Goal: Information Seeking & Learning: Find specific fact

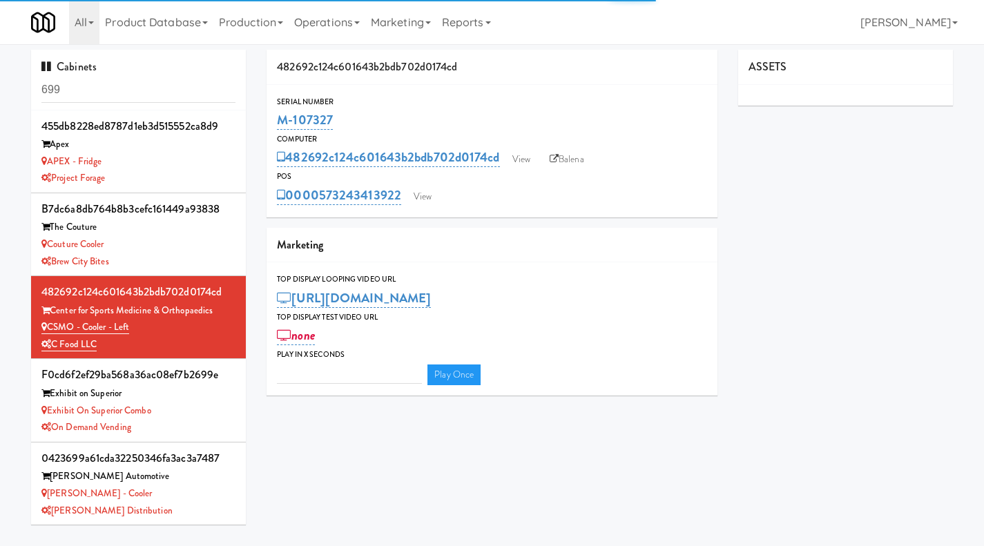
type input "3"
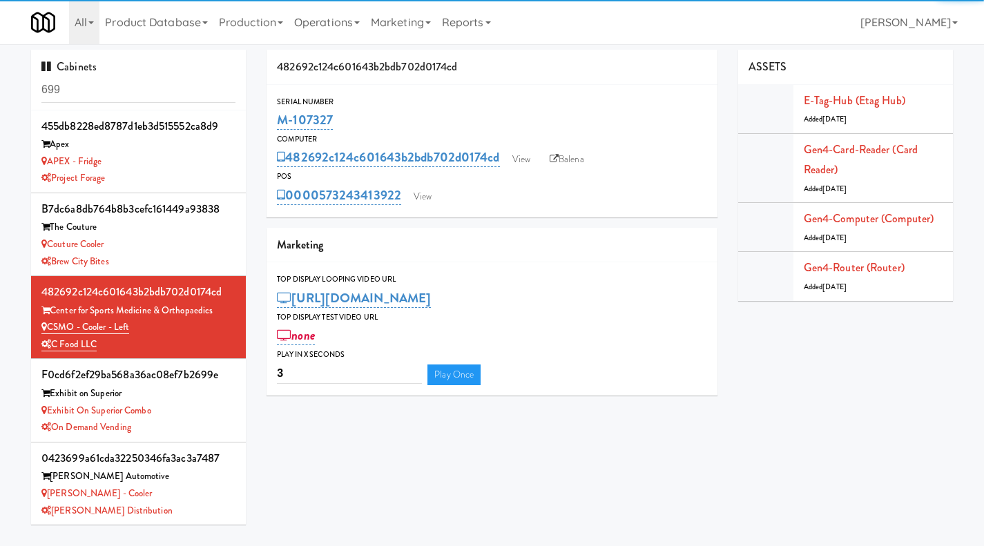
click at [81, 86] on input "699" at bounding box center [138, 90] width 194 height 26
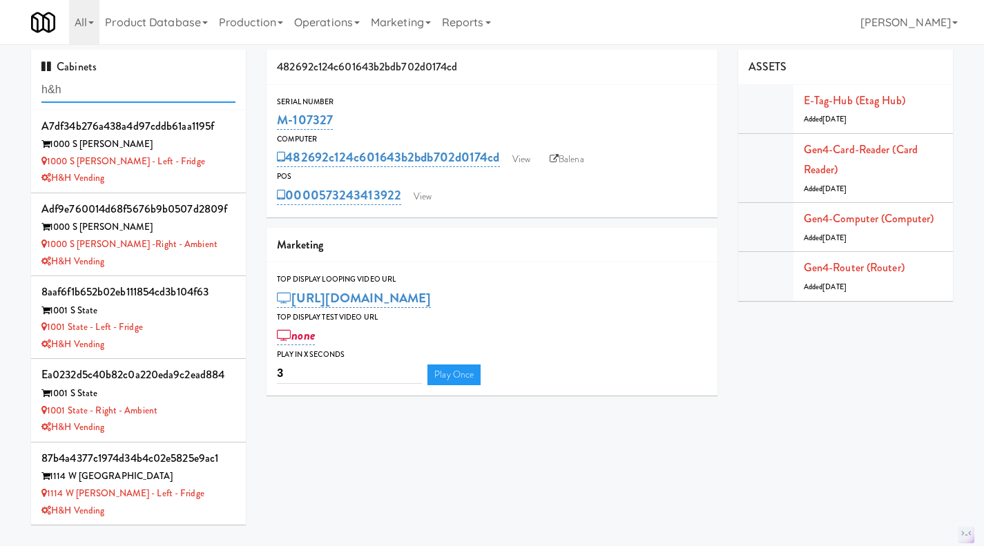
click at [126, 90] on input "h&h" at bounding box center [138, 90] width 194 height 26
paste input "M-071055"
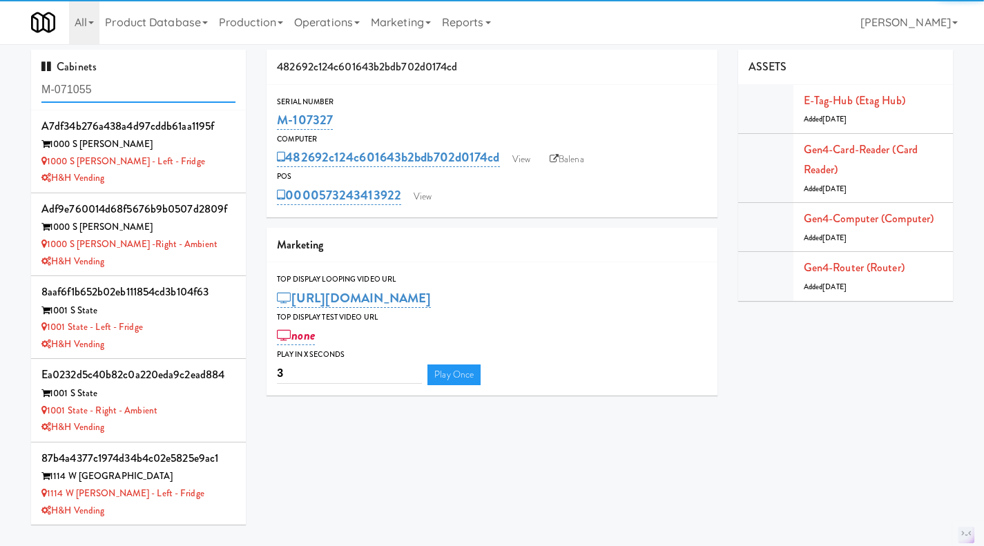
type input "M-071055"
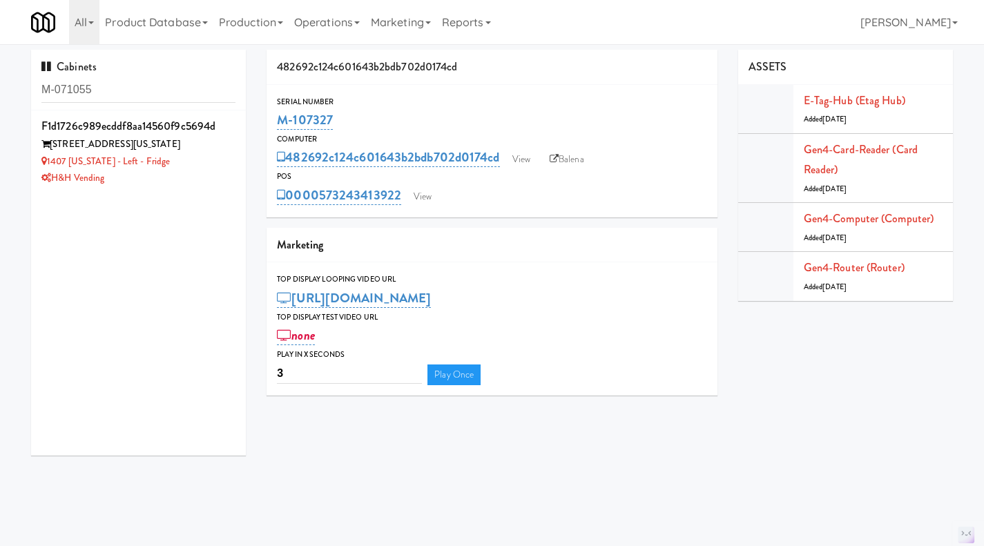
click at [191, 180] on div "H&H Vending" at bounding box center [138, 178] width 194 height 17
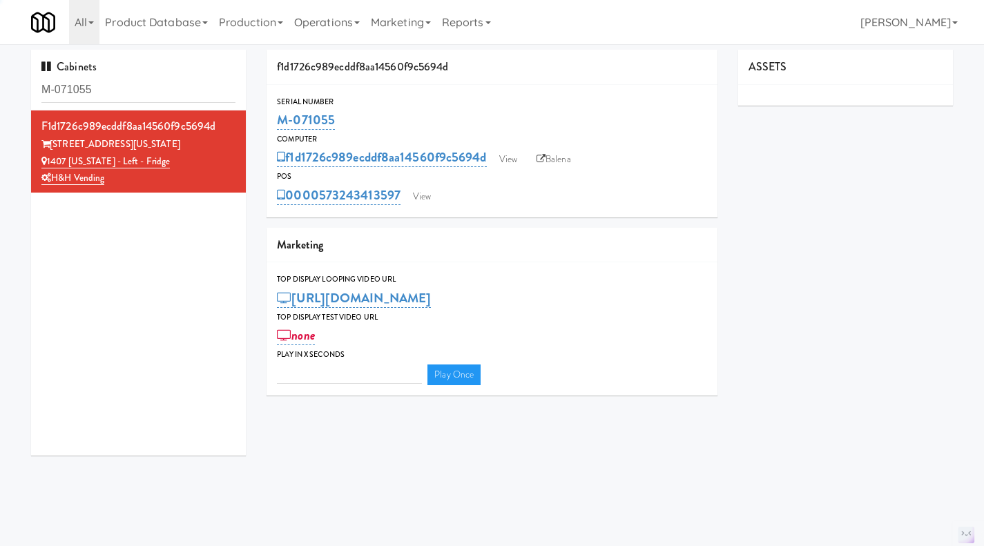
type input "3"
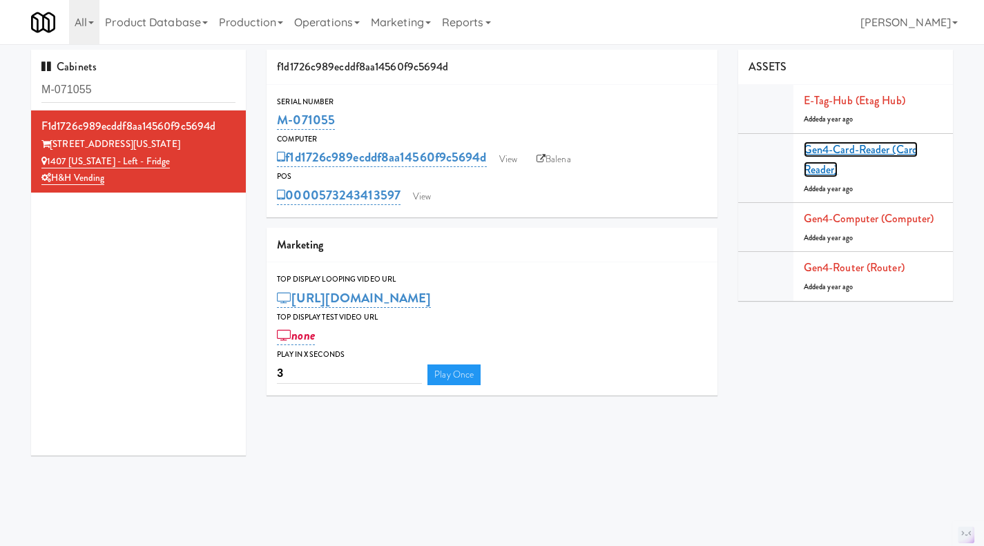
click at [860, 144] on link "Gen4-card-reader (Card Reader)" at bounding box center [861, 160] width 114 height 37
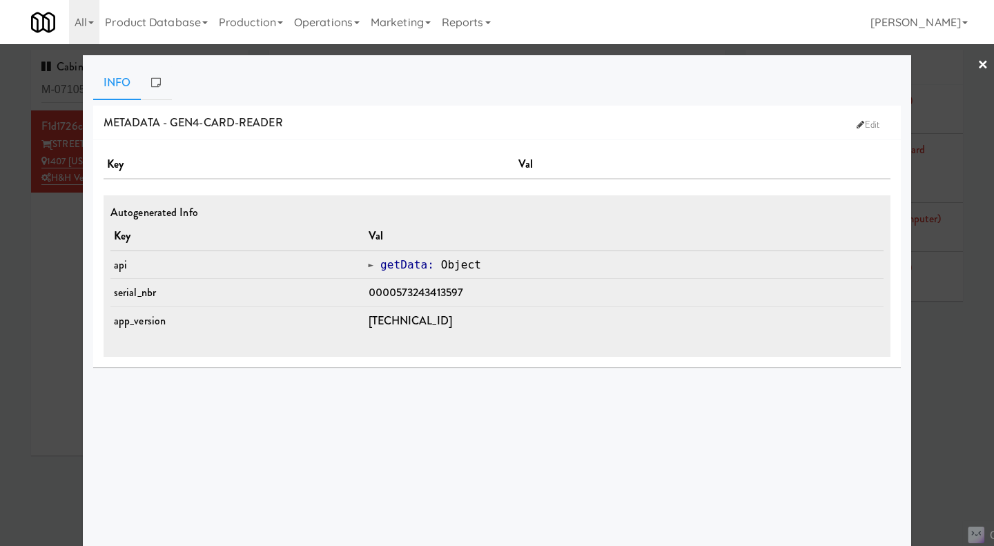
click at [944, 384] on div at bounding box center [497, 273] width 994 height 546
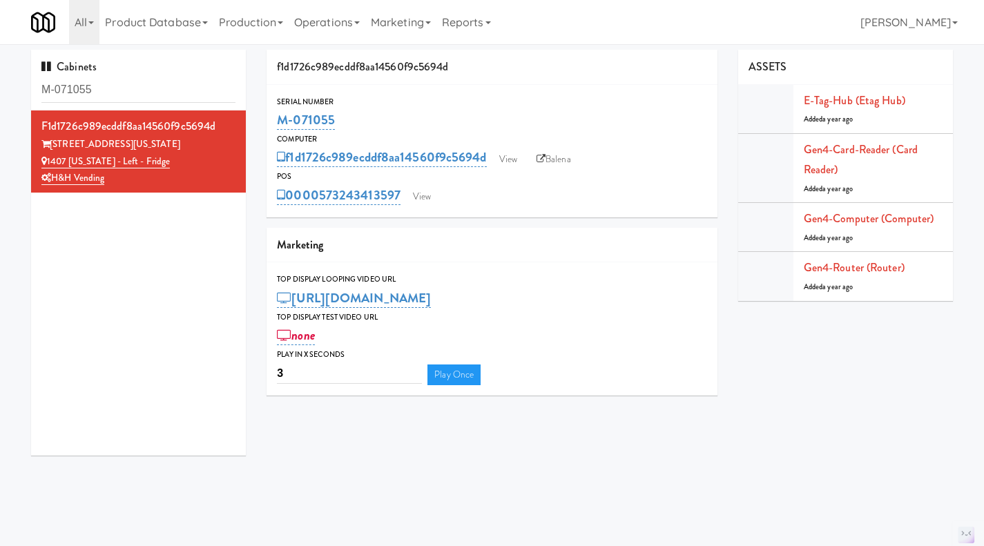
drag, startPoint x: 399, startPoint y: 205, endPoint x: 323, endPoint y: 209, distance: 76.1
click at [323, 209] on div "Serial Number M-071055 Computer f1d1726c989ecddf8aa14560f9c5694d View Balena PO…" at bounding box center [491, 151] width 451 height 133
click at [863, 152] on link "Gen4-card-reader (Card Reader)" at bounding box center [861, 160] width 114 height 37
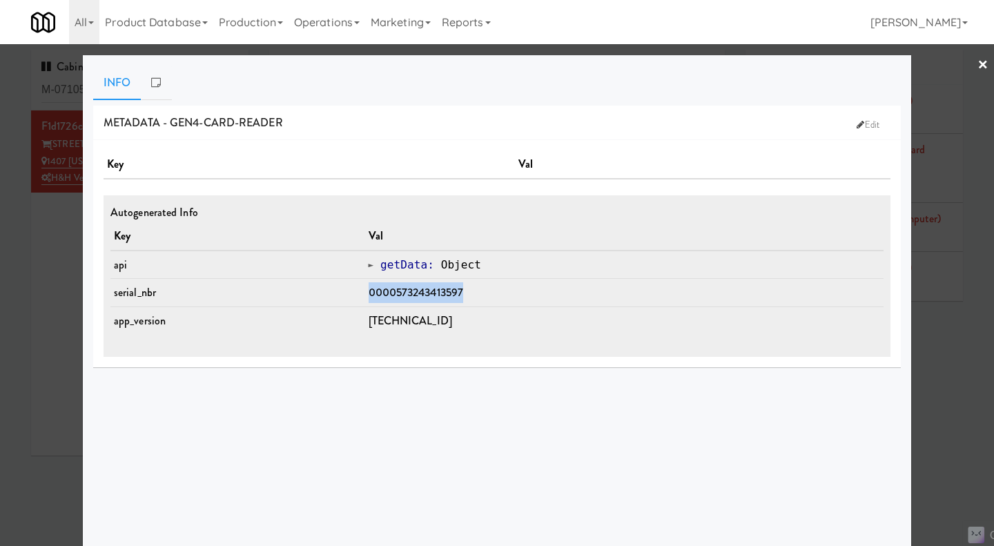
drag, startPoint x: 477, startPoint y: 288, endPoint x: 648, endPoint y: 286, distance: 170.5
click at [358, 298] on tr "serial_nbr 0000573243413597" at bounding box center [496, 293] width 773 height 28
click at [951, 333] on div at bounding box center [497, 273] width 994 height 546
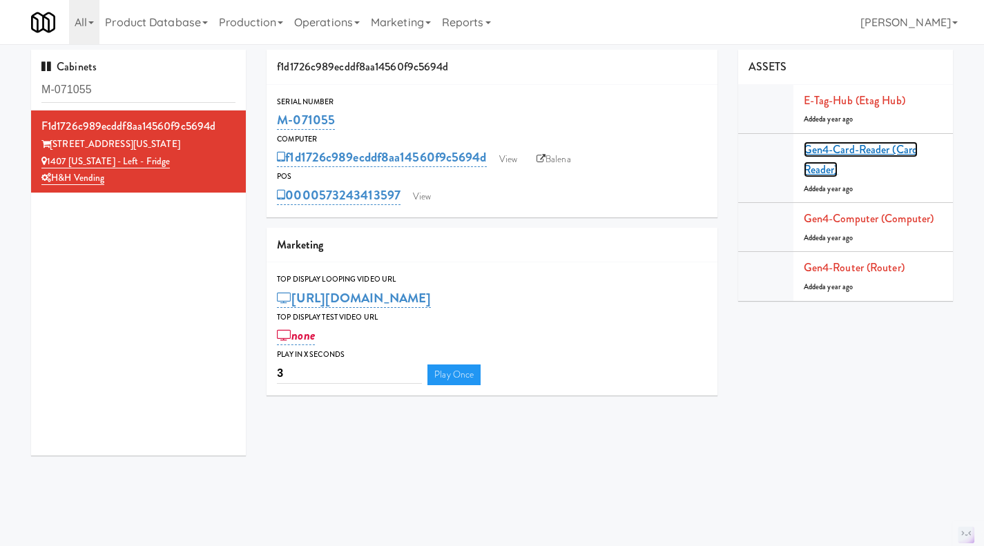
click at [875, 152] on link "Gen4-card-reader (Card Reader)" at bounding box center [861, 160] width 114 height 37
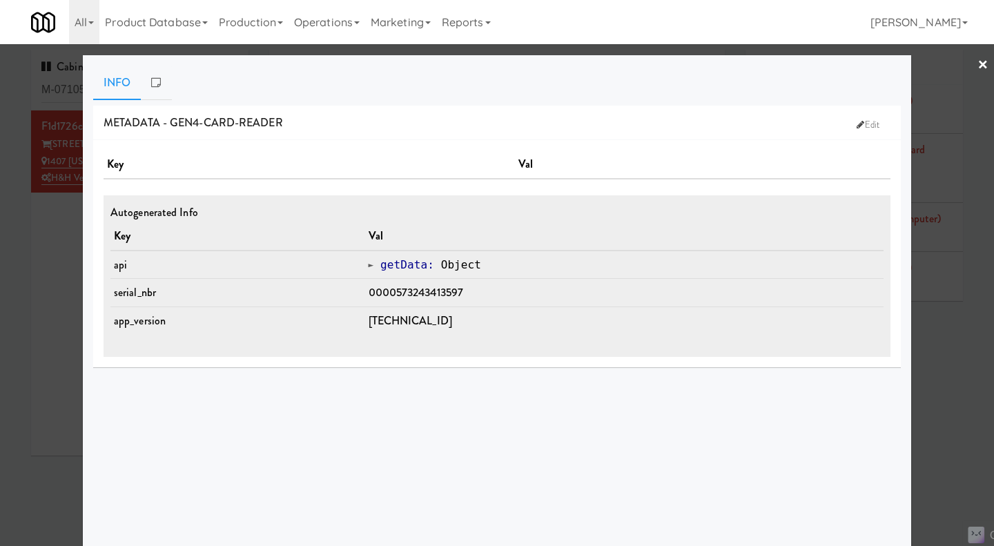
click at [950, 385] on div at bounding box center [497, 273] width 994 height 546
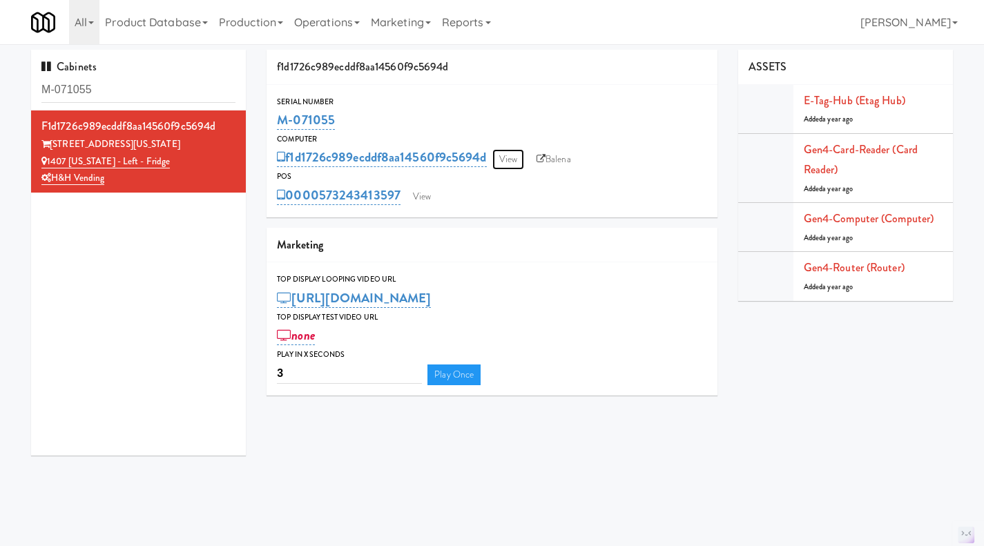
click at [513, 168] on link "View" at bounding box center [508, 159] width 32 height 21
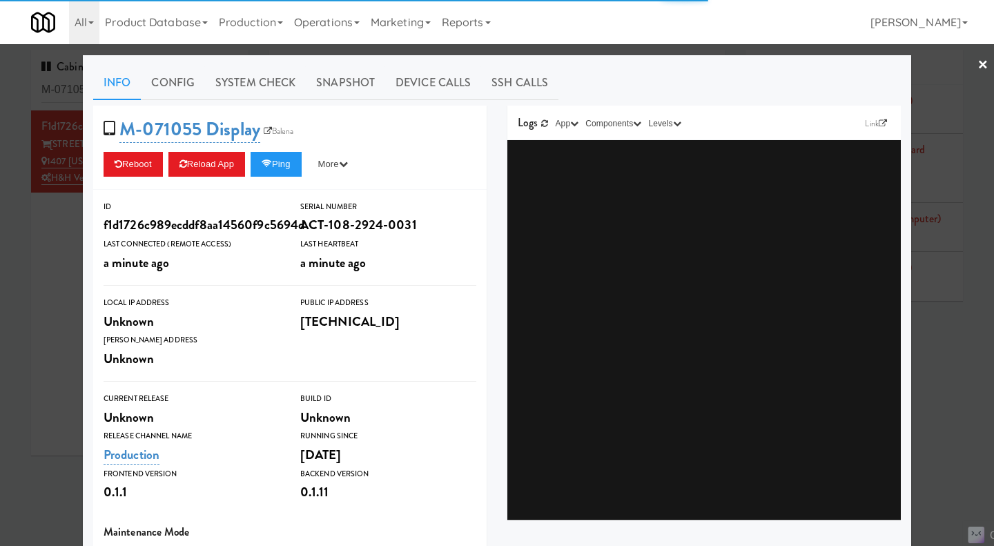
click at [39, 278] on div at bounding box center [497, 273] width 994 height 546
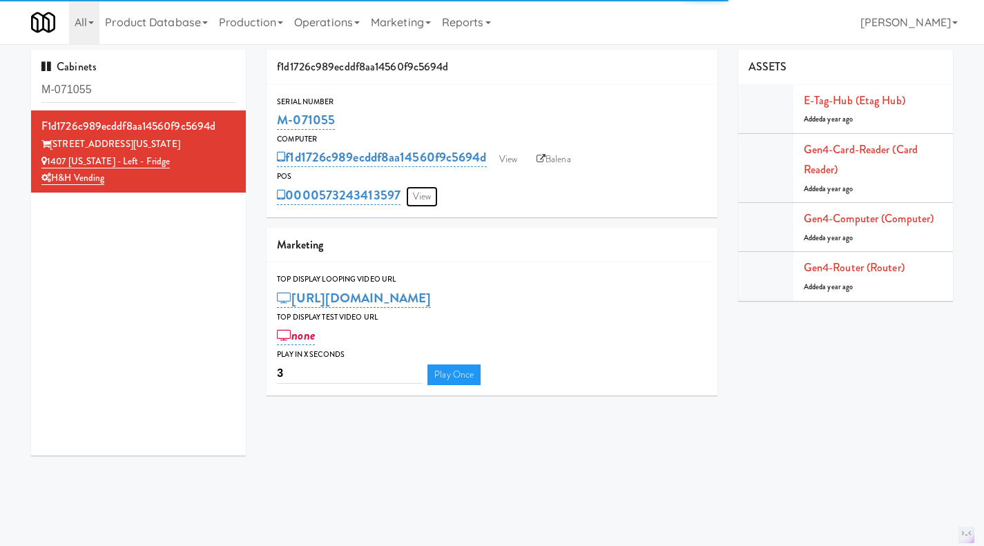
click at [418, 198] on link "View" at bounding box center [422, 196] width 32 height 21
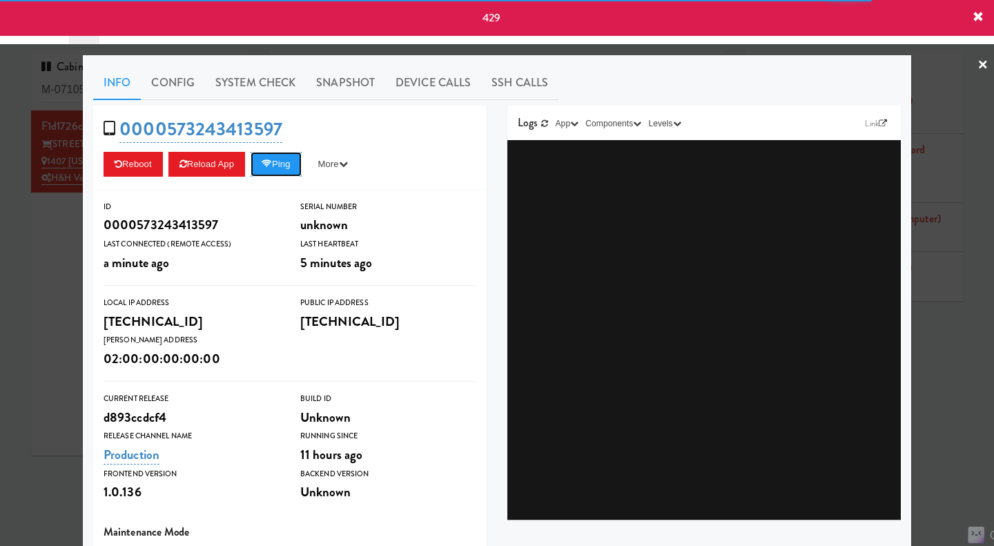
click at [284, 167] on button "Ping" at bounding box center [276, 164] width 51 height 25
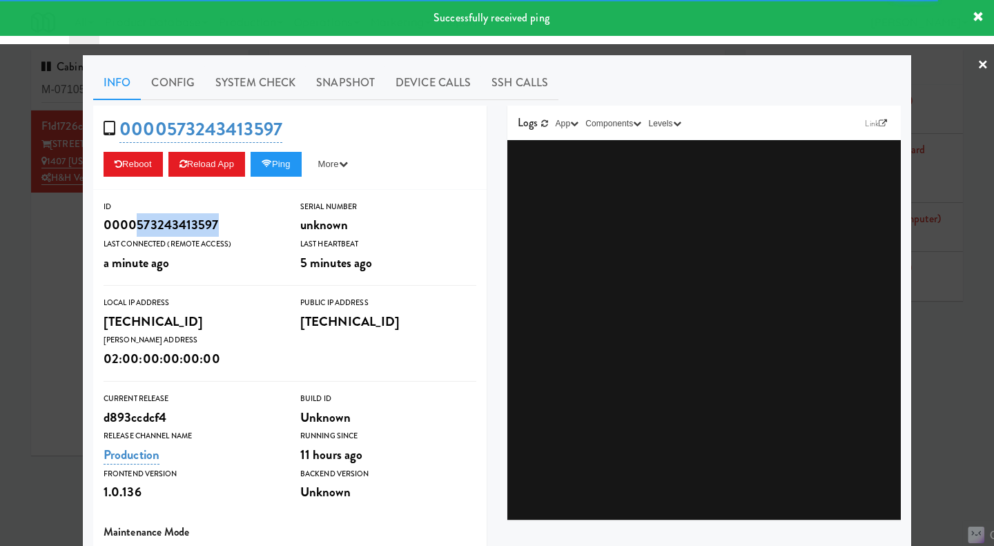
drag, startPoint x: 220, startPoint y: 226, endPoint x: 130, endPoint y: 221, distance: 90.6
click at [130, 221] on div "0000573243413597" at bounding box center [192, 224] width 176 height 23
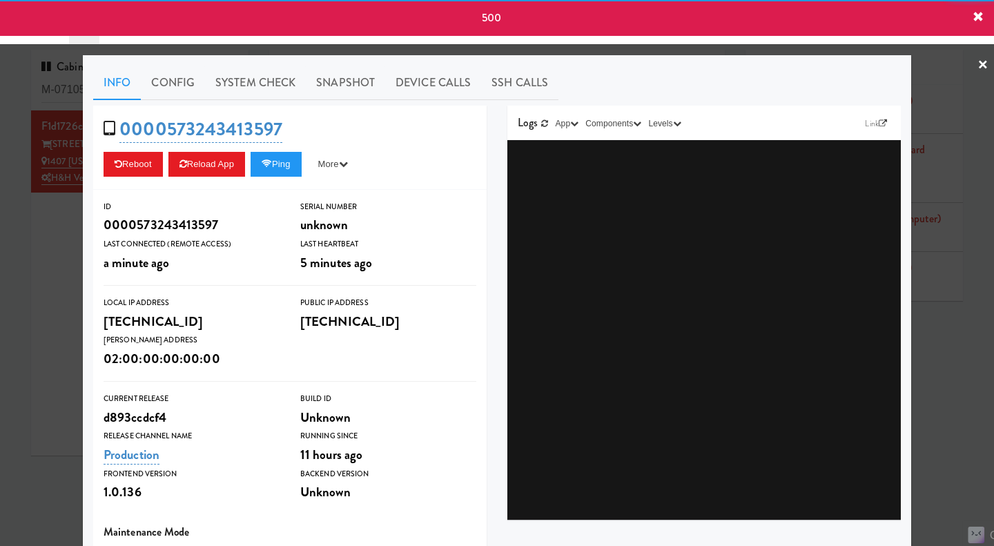
click at [34, 285] on div at bounding box center [497, 273] width 994 height 546
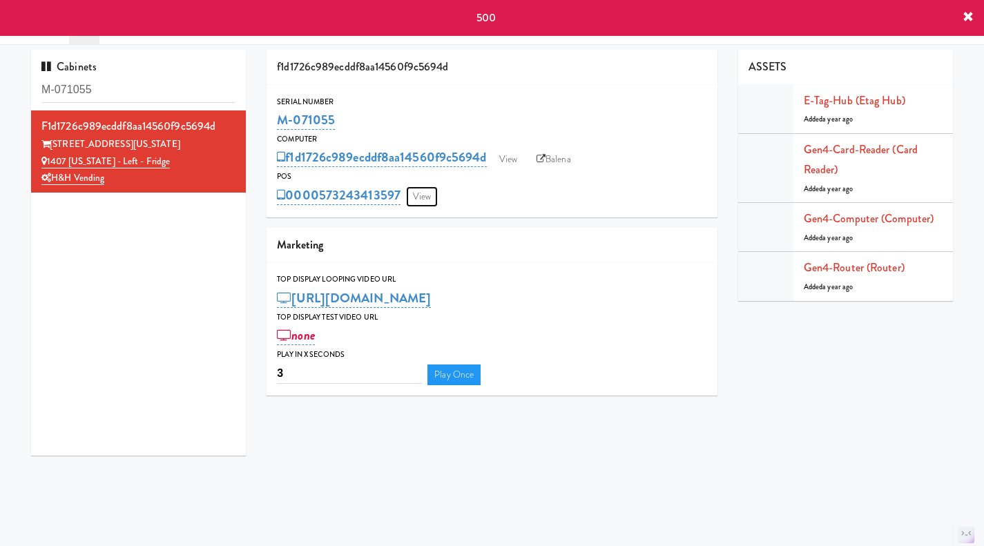
click at [410, 195] on link "View" at bounding box center [422, 196] width 32 height 21
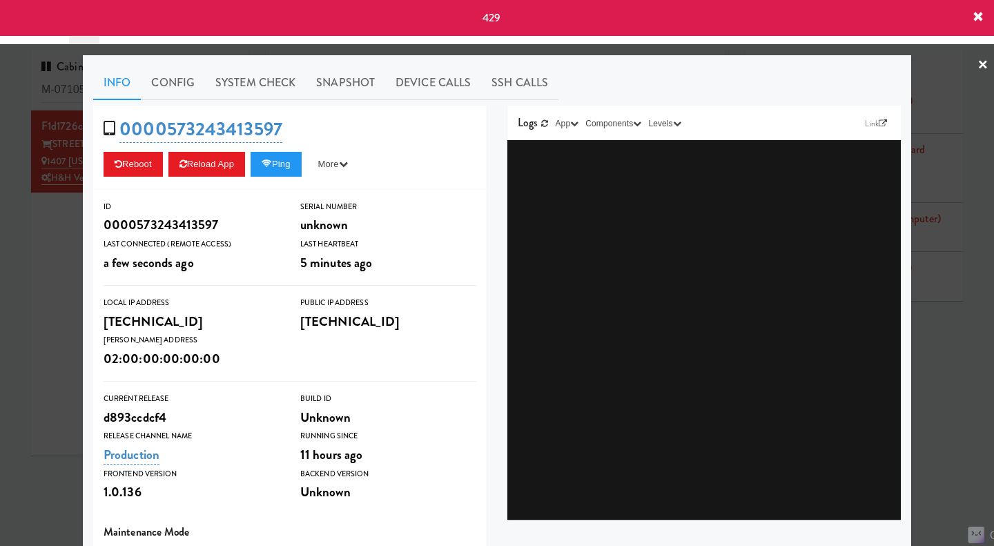
click at [353, 85] on link "Snapshot" at bounding box center [345, 83] width 79 height 35
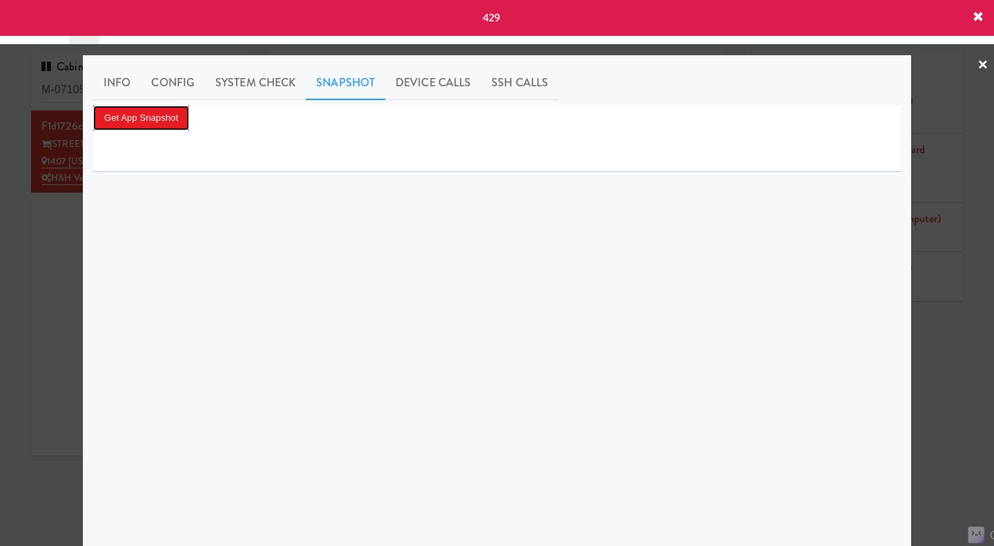
click at [134, 122] on button "Get App Snapshot" at bounding box center [141, 118] width 96 height 25
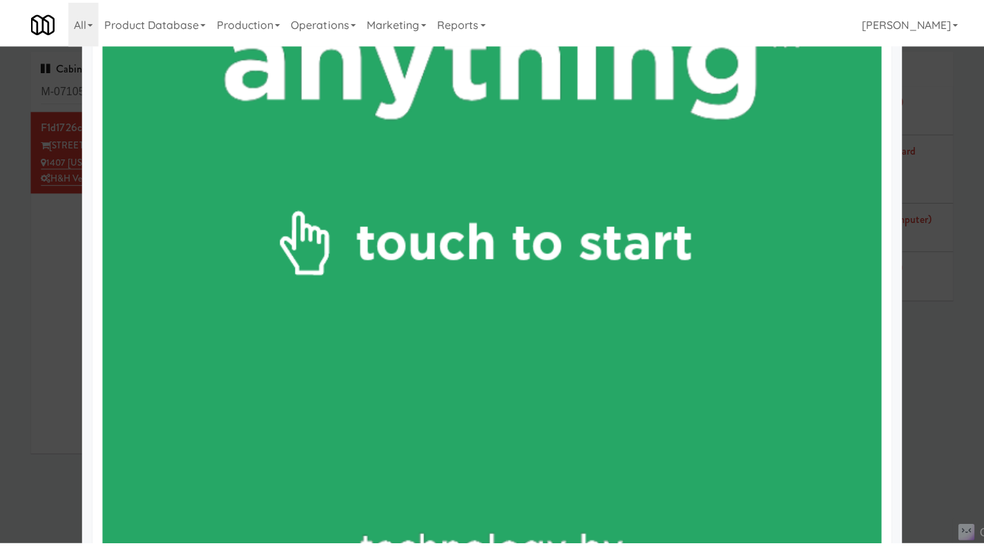
scroll to position [828, 0]
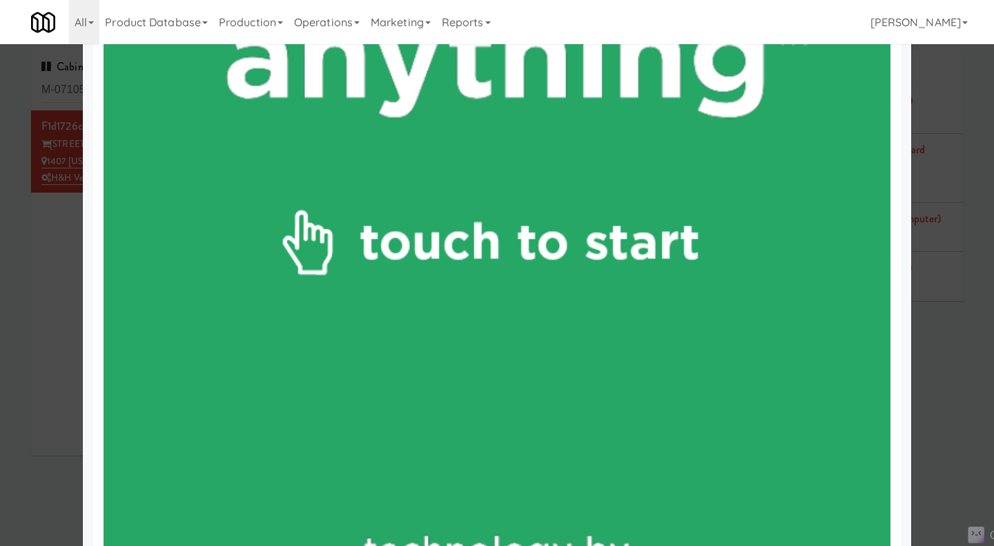
click at [936, 336] on div at bounding box center [497, 273] width 994 height 546
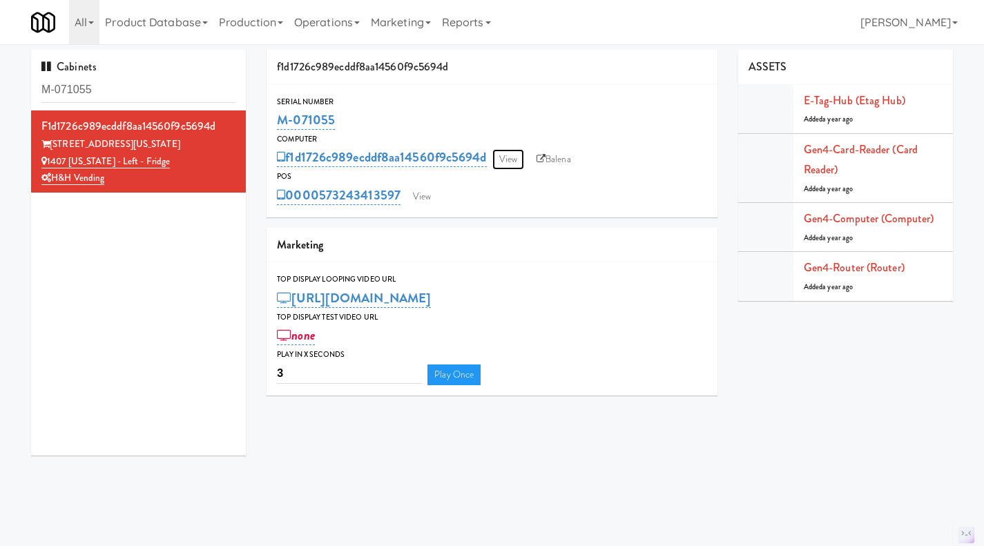
click at [507, 155] on link "View" at bounding box center [508, 159] width 32 height 21
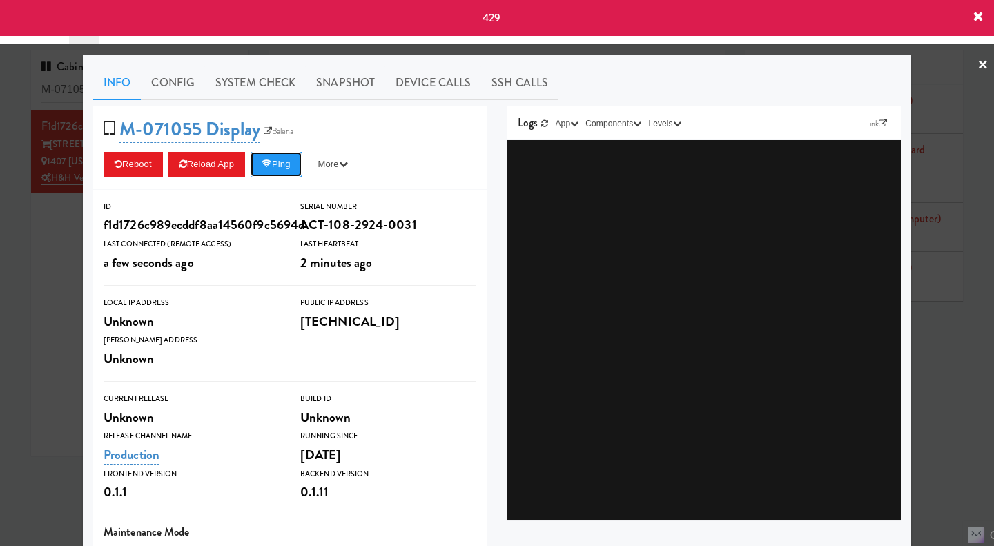
click at [280, 164] on button "Ping" at bounding box center [276, 164] width 51 height 25
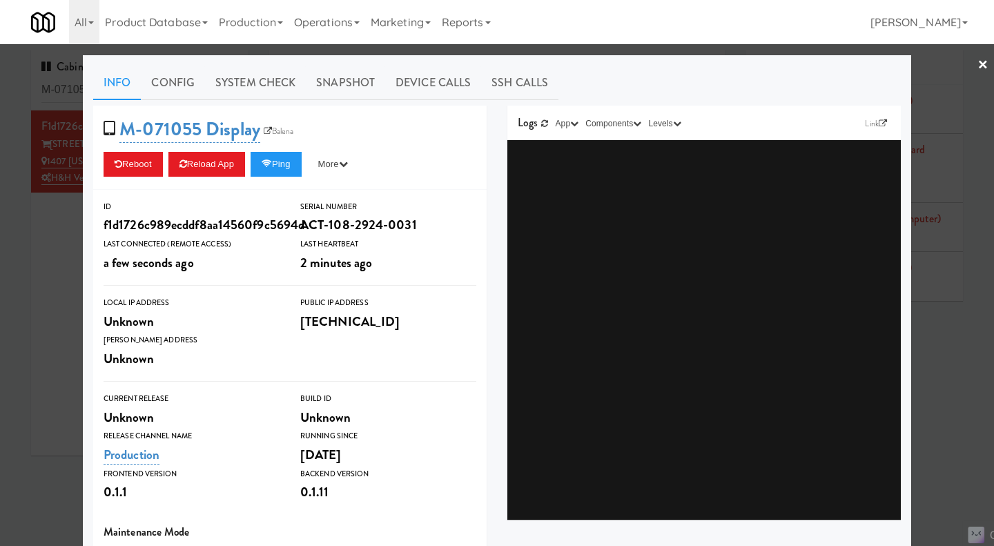
click at [338, 79] on link "Snapshot" at bounding box center [345, 83] width 79 height 35
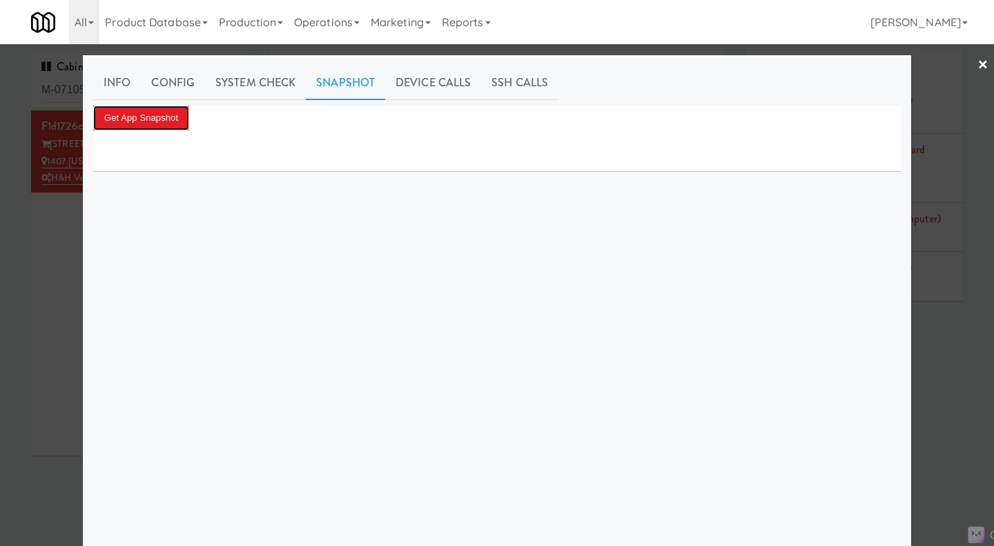
click at [151, 122] on button "Get App Snapshot" at bounding box center [141, 118] width 96 height 25
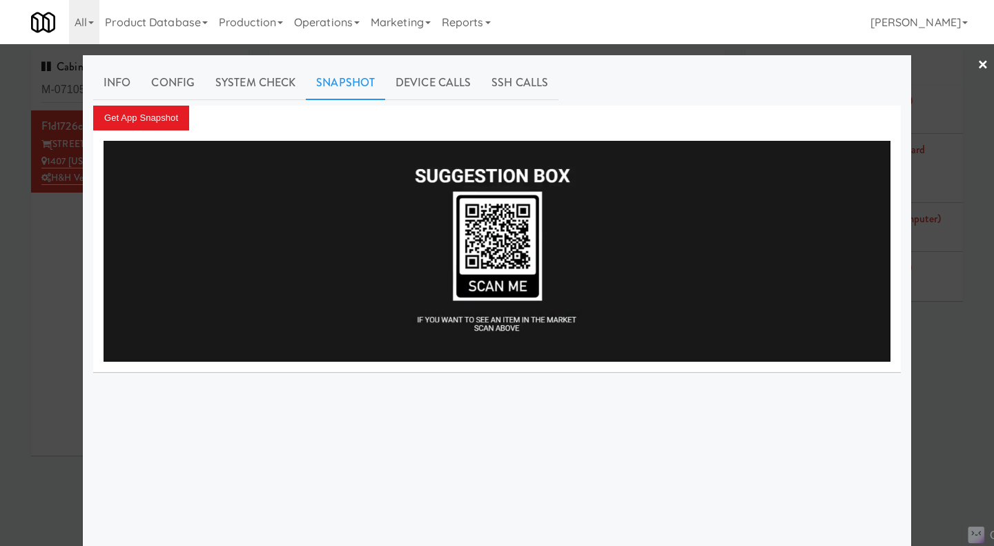
click at [39, 315] on div at bounding box center [497, 273] width 994 height 546
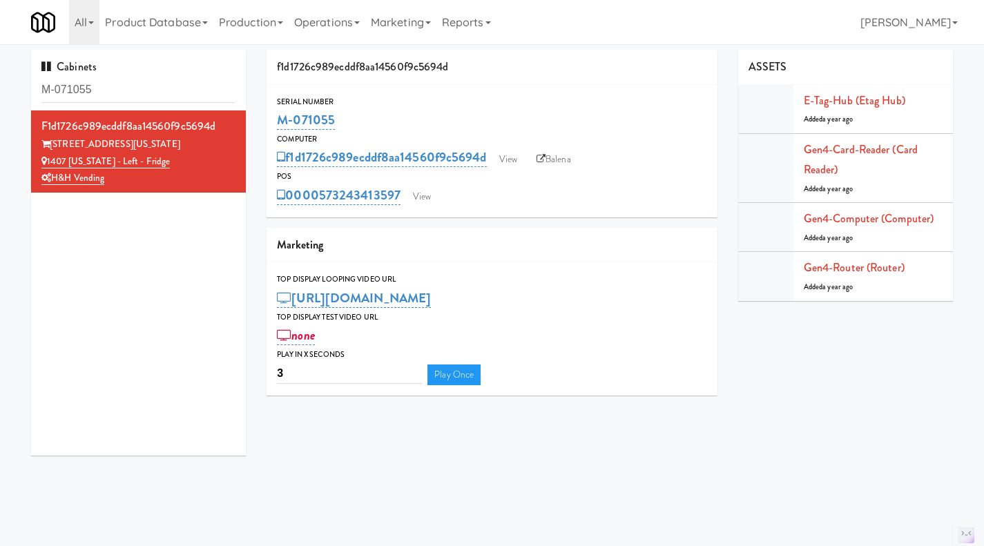
click at [554, 160] on link "Balena" at bounding box center [554, 159] width 48 height 21
click at [158, 88] on input "M-071055" at bounding box center [138, 90] width 194 height 26
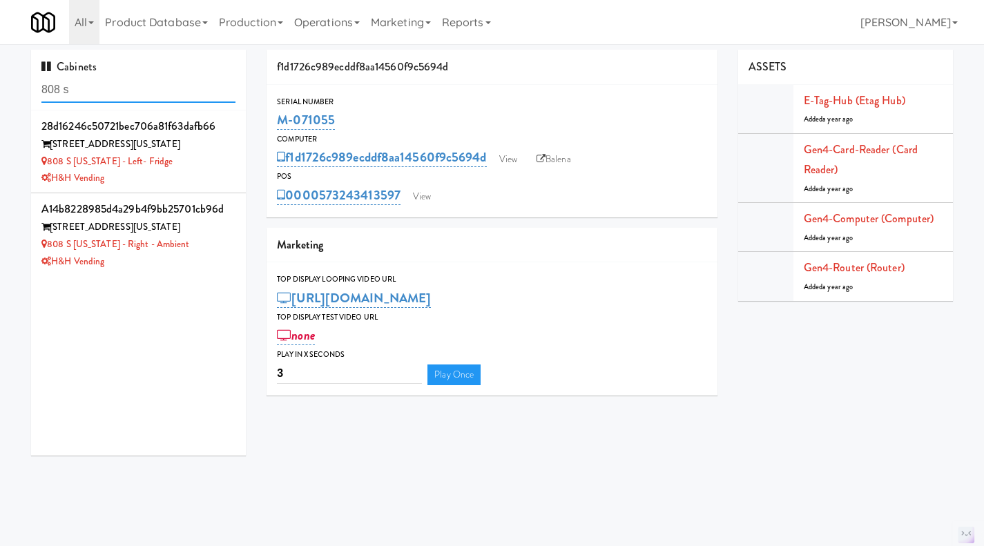
type input "808 s"
click at [208, 246] on div "808 S Michigan - Right - Ambient" at bounding box center [138, 244] width 194 height 17
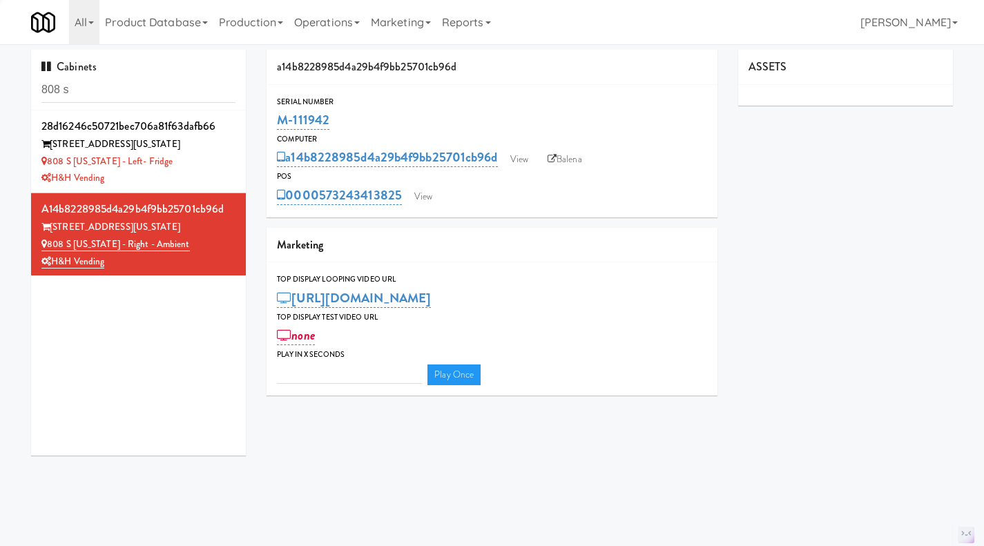
type input "3"
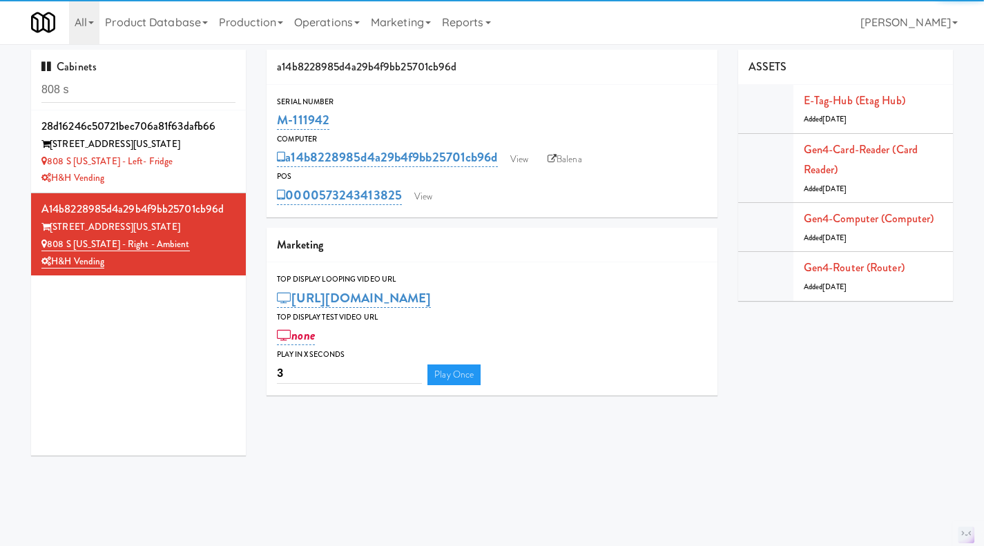
click at [214, 151] on div "808 S Michigan Ave" at bounding box center [138, 144] width 194 height 17
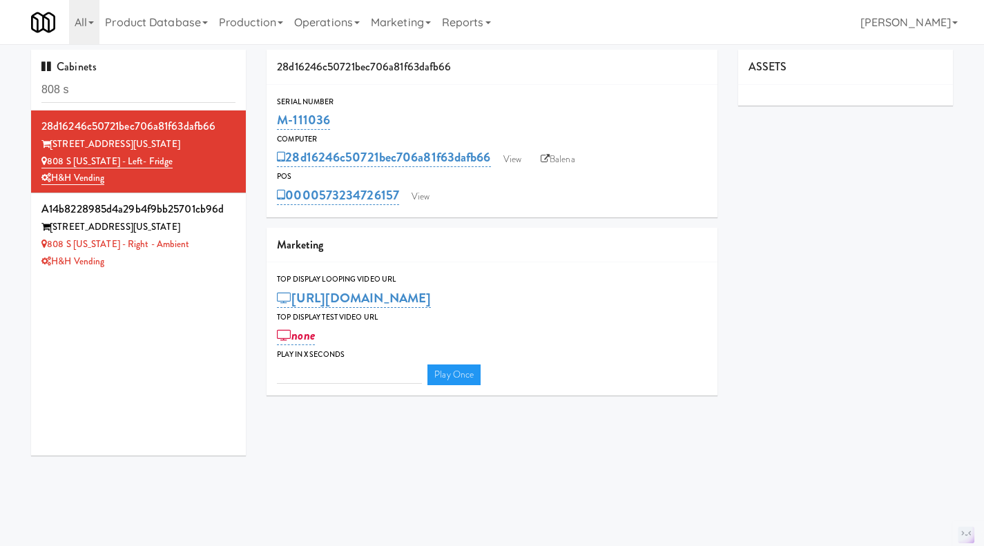
type input "3"
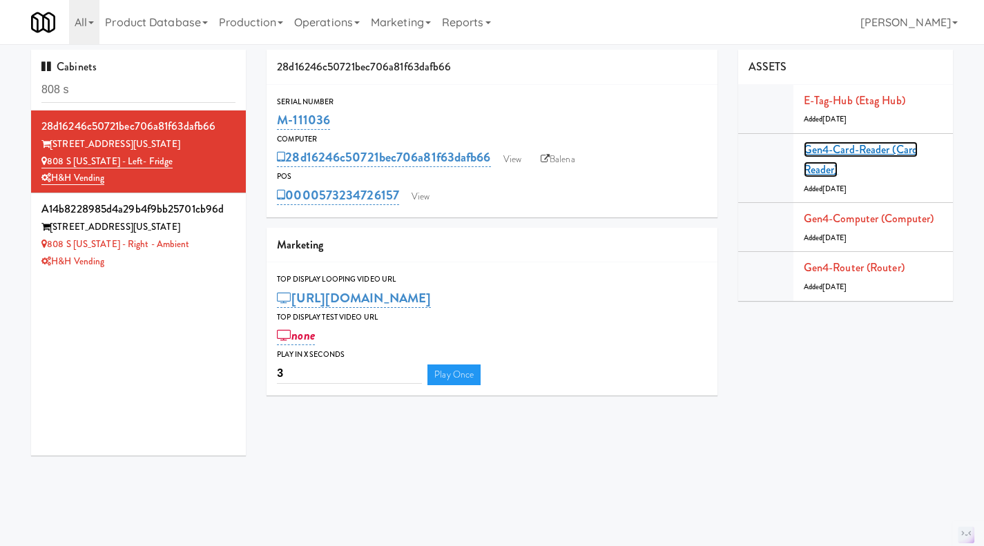
click at [875, 149] on link "Gen4-card-reader (Card Reader)" at bounding box center [861, 160] width 114 height 37
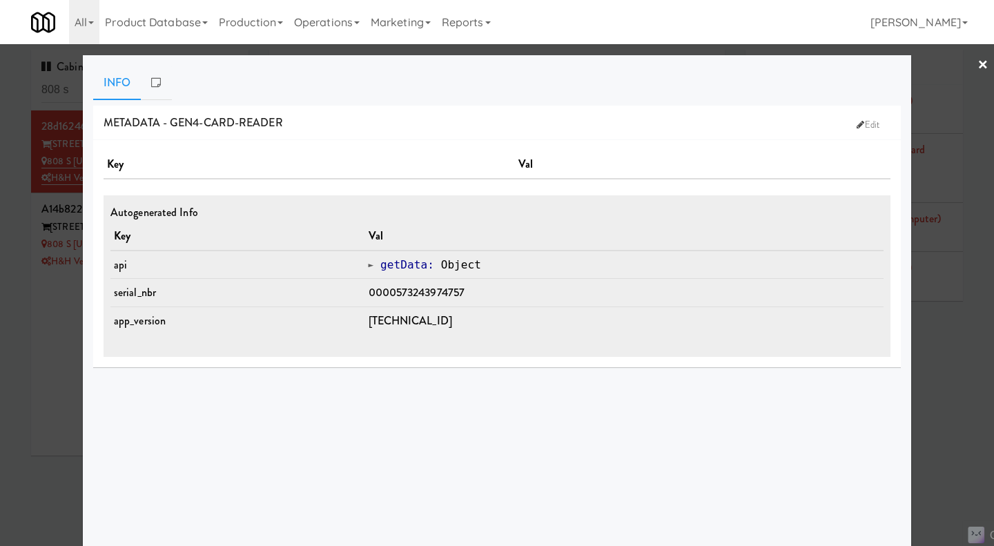
click at [944, 352] on div at bounding box center [497, 273] width 994 height 546
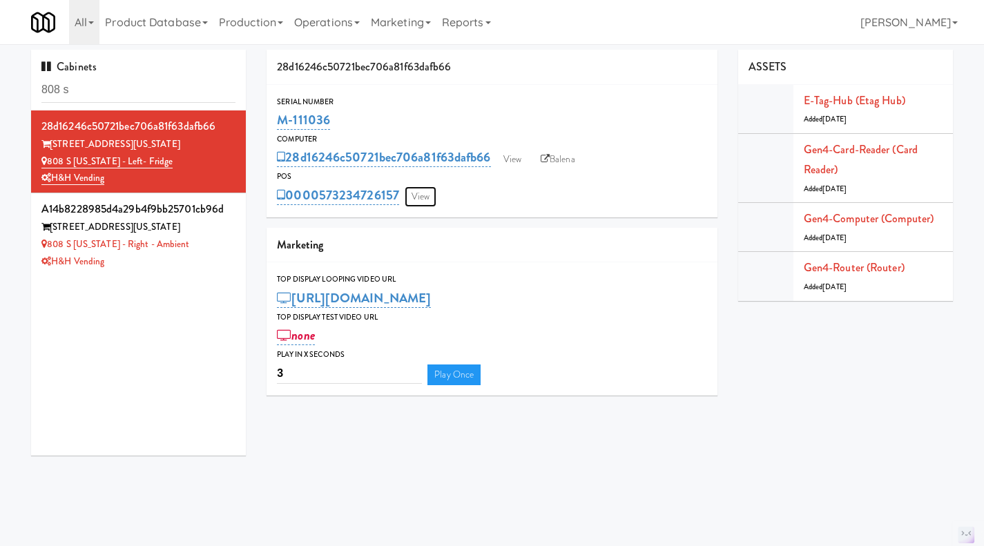
click at [431, 193] on link "View" at bounding box center [421, 196] width 32 height 21
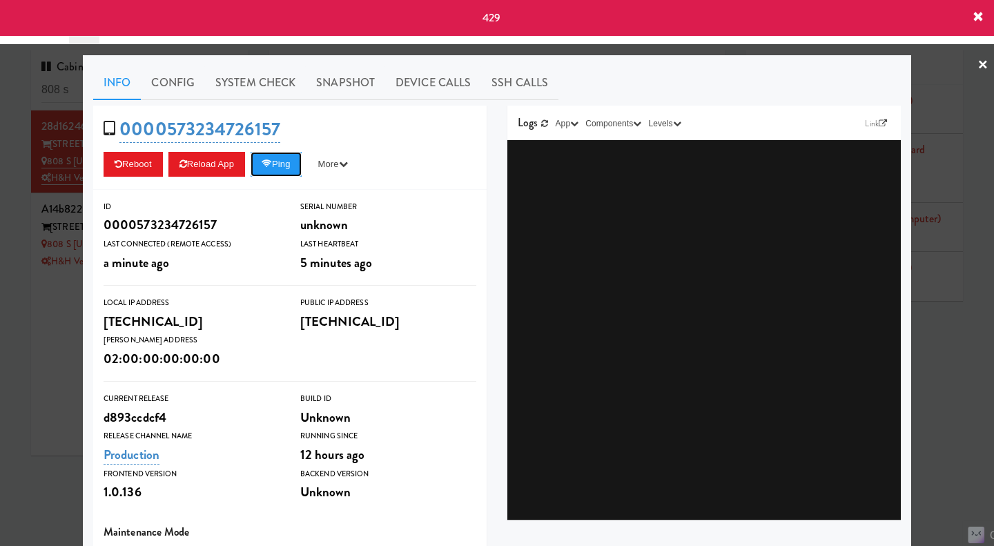
click at [271, 154] on button "Ping" at bounding box center [276, 164] width 51 height 25
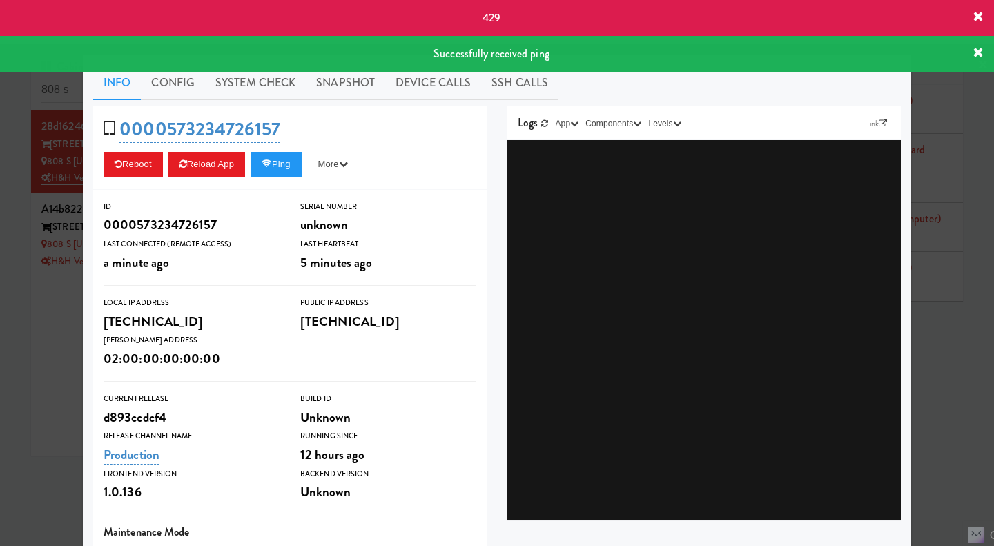
click at [960, 372] on div at bounding box center [497, 273] width 994 height 546
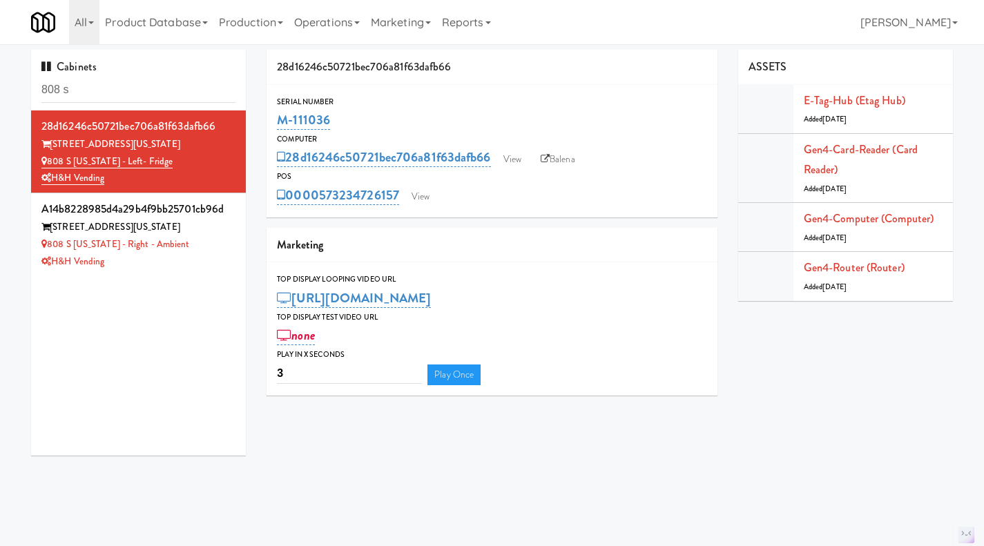
drag, startPoint x: 367, startPoint y: 110, endPoint x: 266, endPoint y: 127, distance: 102.1
click at [266, 127] on div "Serial Number M-111036" at bounding box center [491, 113] width 451 height 37
copy link "M-111036"
click at [855, 148] on link "Gen4-card-reader (Card Reader)" at bounding box center [861, 160] width 114 height 37
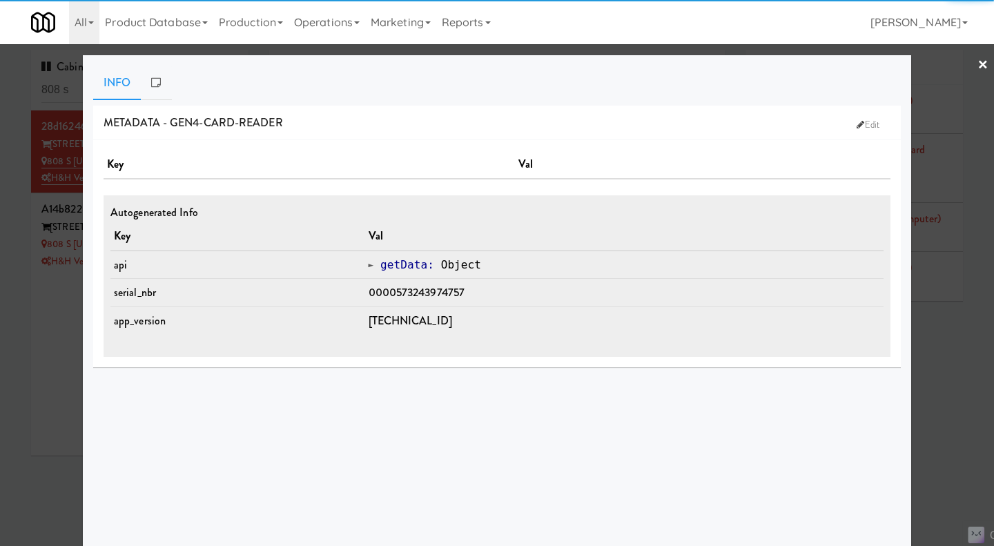
click at [450, 292] on span "0000573243974757" at bounding box center [417, 292] width 97 height 16
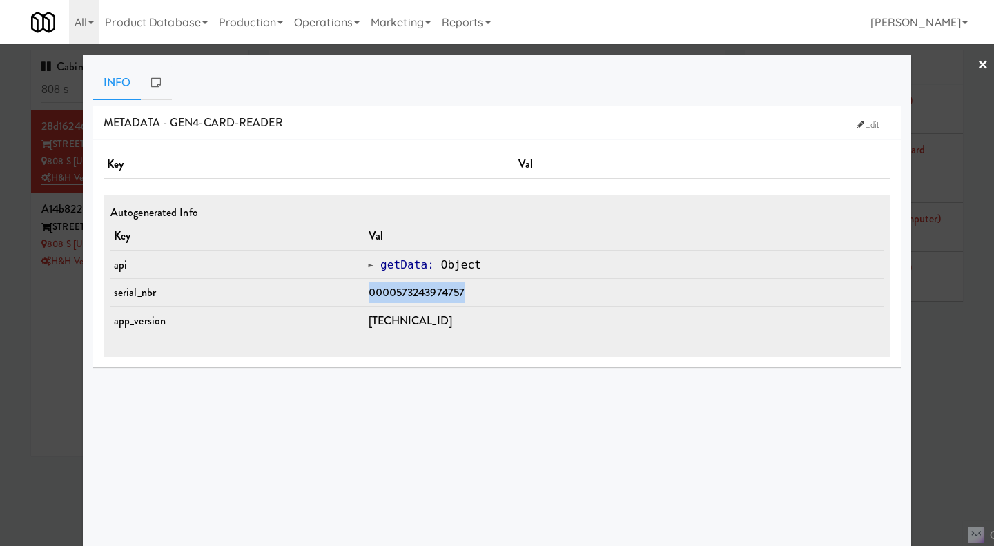
click at [489, 290] on td "0000573243974757" at bounding box center [624, 293] width 519 height 28
click at [488, 290] on td "0000573243974757" at bounding box center [624, 293] width 519 height 28
click at [503, 299] on td "0000573243974757" at bounding box center [624, 293] width 519 height 28
drag, startPoint x: 486, startPoint y: 289, endPoint x: 502, endPoint y: 291, distance: 16.0
click at [403, 290] on td "0000573243974757" at bounding box center [624, 293] width 519 height 28
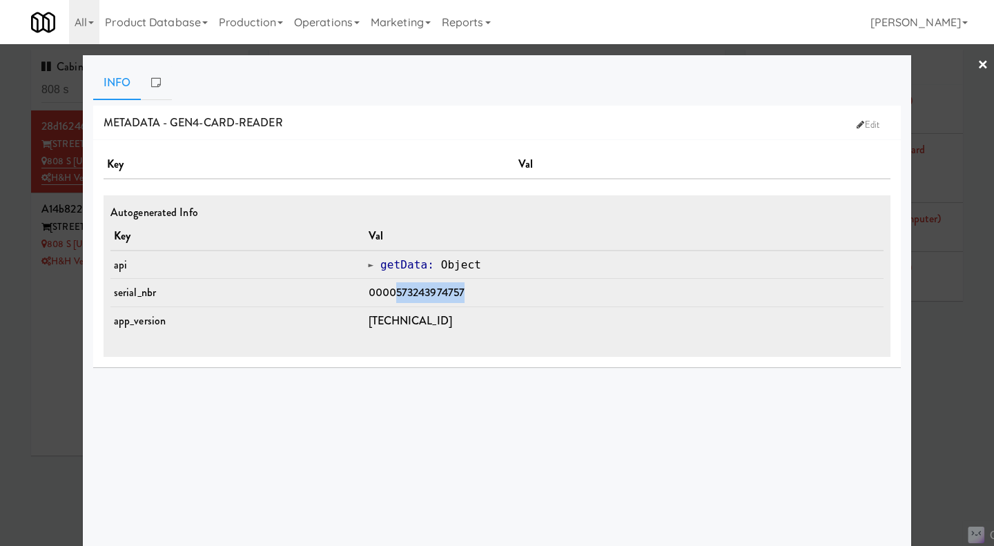
copy span "573243974757"
click at [973, 436] on div at bounding box center [497, 273] width 994 height 546
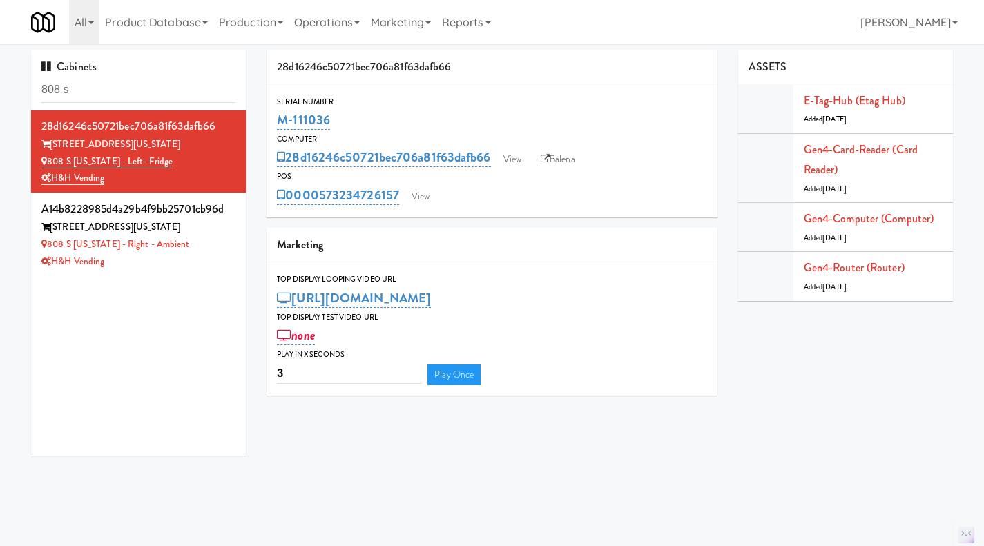
drag, startPoint x: 400, startPoint y: 202, endPoint x: 324, endPoint y: 204, distance: 76.0
click at [324, 204] on div "0000573234726157 View" at bounding box center [492, 195] width 430 height 23
copy link "573234726157"
click at [855, 146] on link "Gen4-card-reader (Card Reader)" at bounding box center [861, 160] width 114 height 37
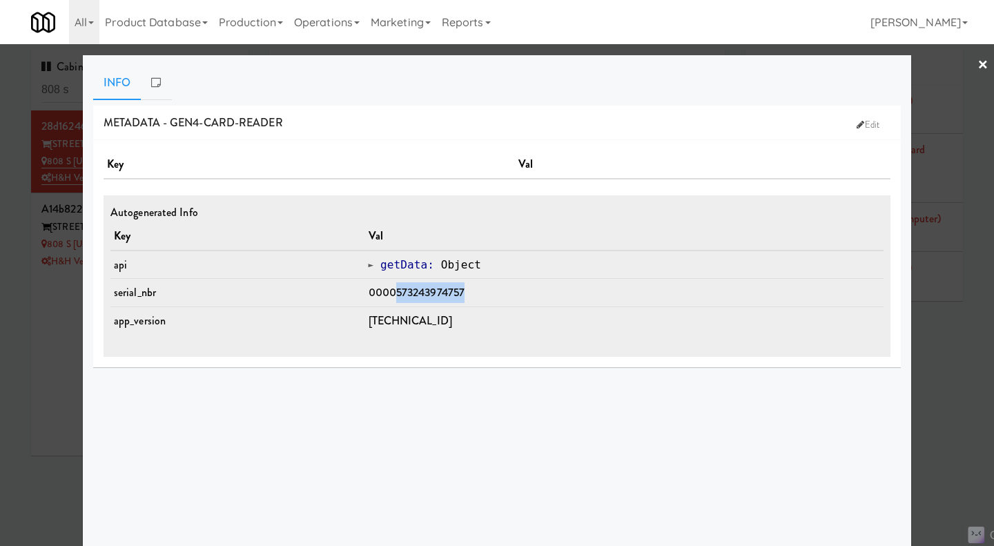
click at [405, 295] on td "0000573243974757" at bounding box center [624, 293] width 519 height 28
click at [48, 351] on div at bounding box center [497, 273] width 994 height 546
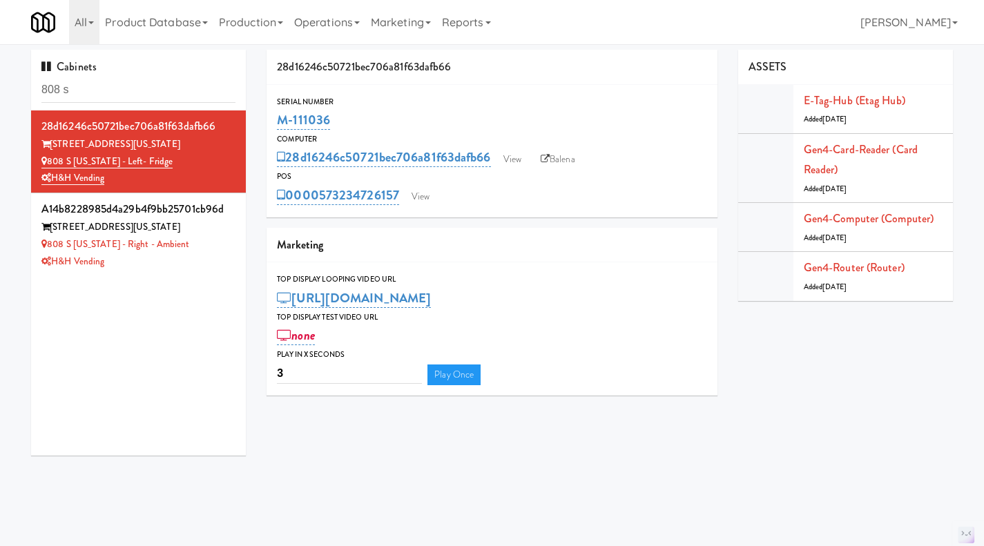
drag, startPoint x: 207, startPoint y: 247, endPoint x: 264, endPoint y: 242, distance: 57.5
click at [208, 247] on div "808 S Michigan - Right - Ambient" at bounding box center [138, 244] width 194 height 17
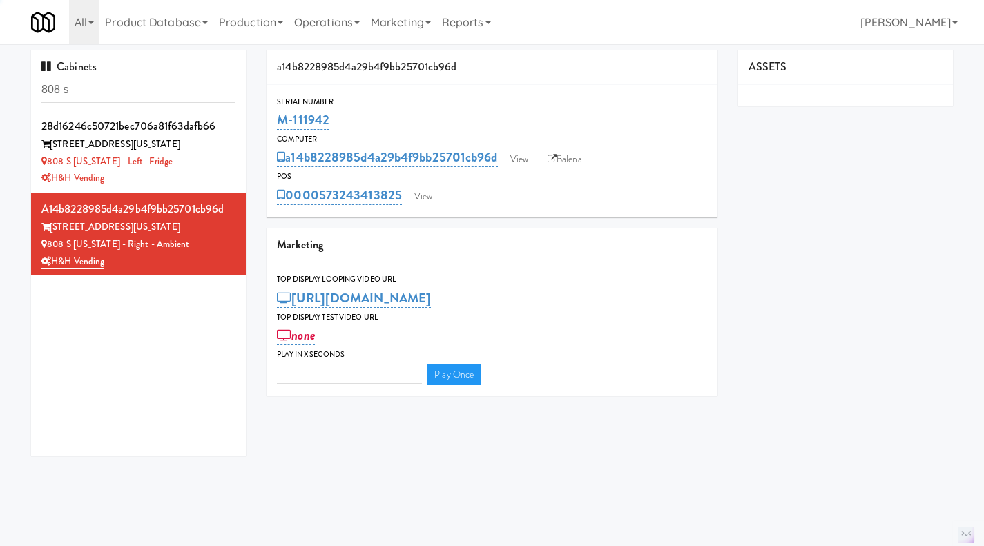
type input "3"
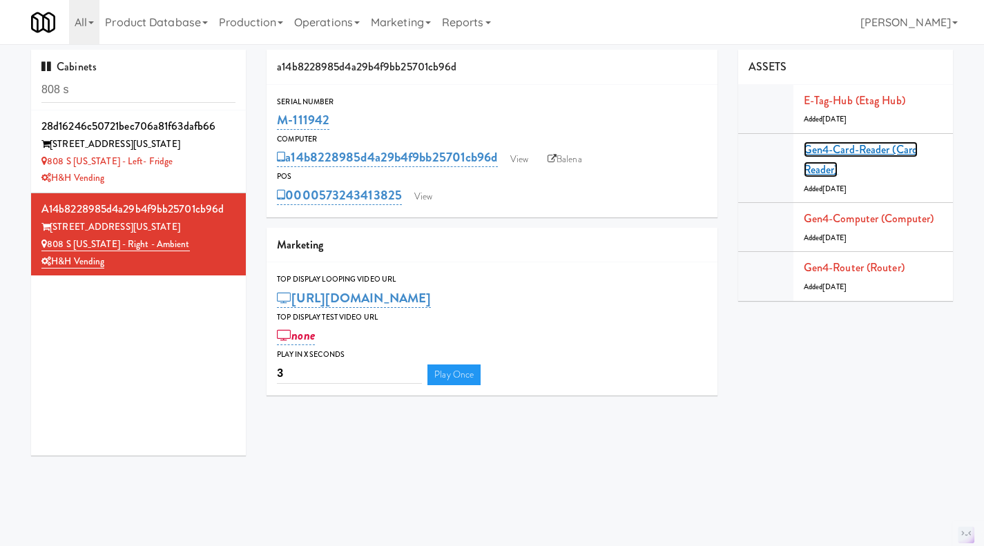
click at [858, 151] on link "Gen4-card-reader (Card Reader)" at bounding box center [861, 160] width 114 height 37
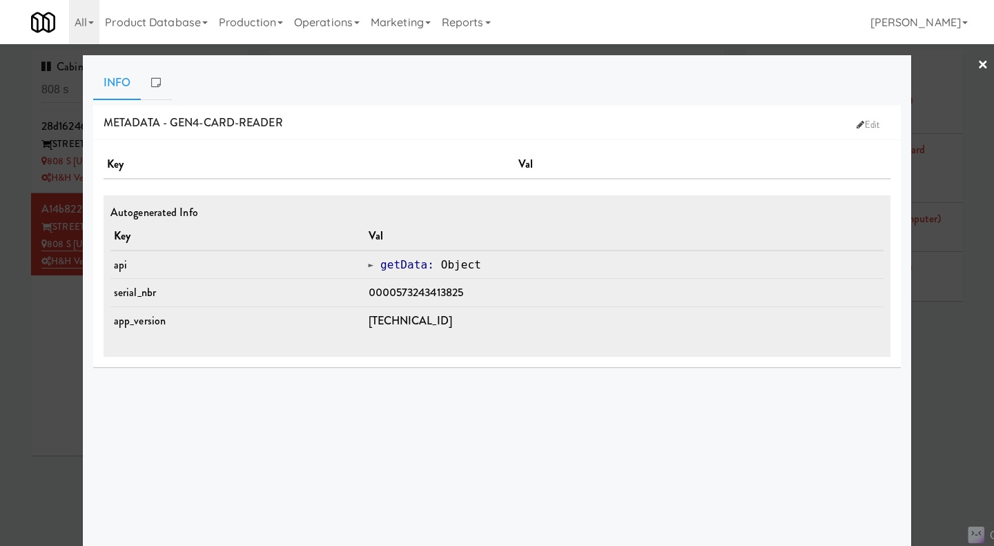
click at [946, 340] on div at bounding box center [497, 273] width 994 height 546
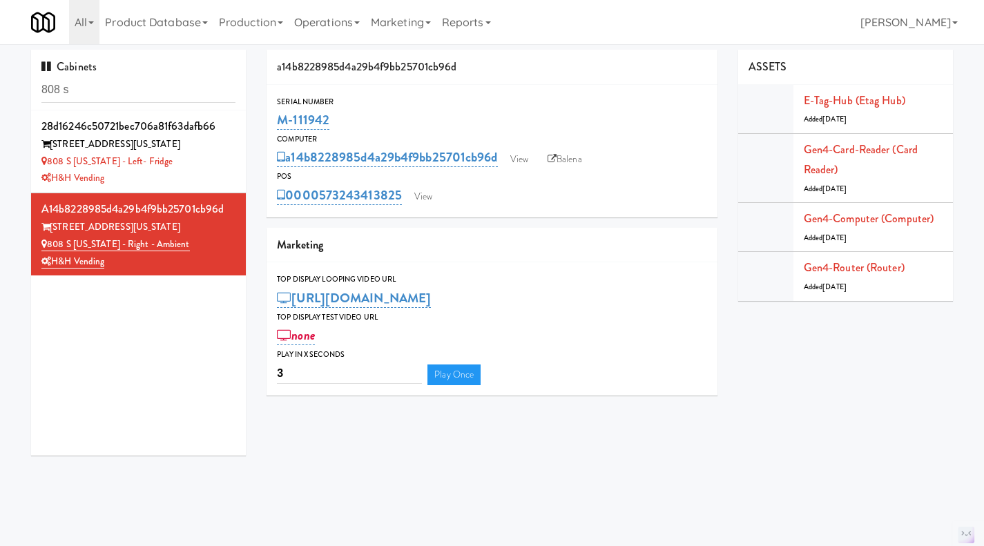
click at [332, 8] on link "Operations" at bounding box center [327, 22] width 77 height 44
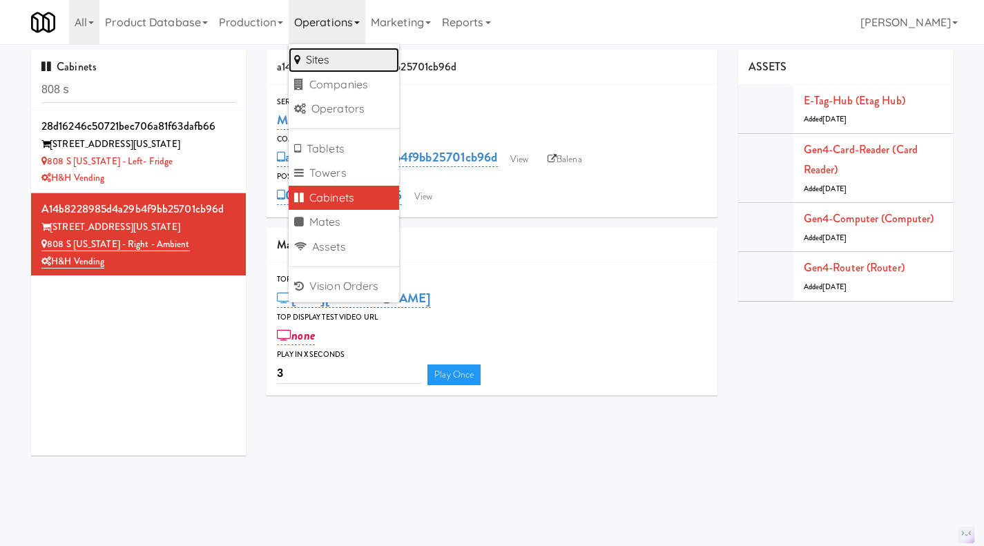
click at [343, 66] on link "Sites" at bounding box center [344, 60] width 110 height 25
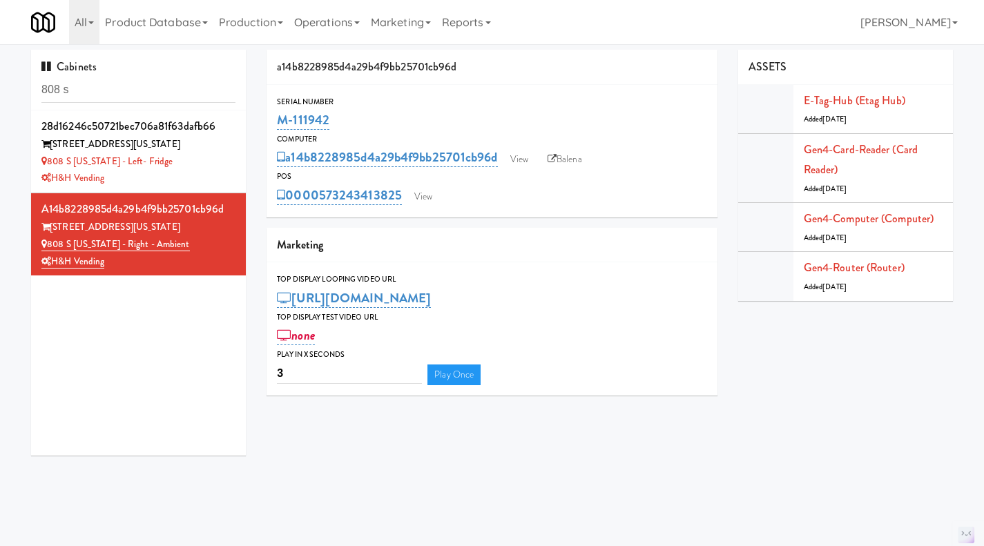
click at [193, 159] on div "808 S Michigan - Left- Fridge" at bounding box center [138, 161] width 194 height 17
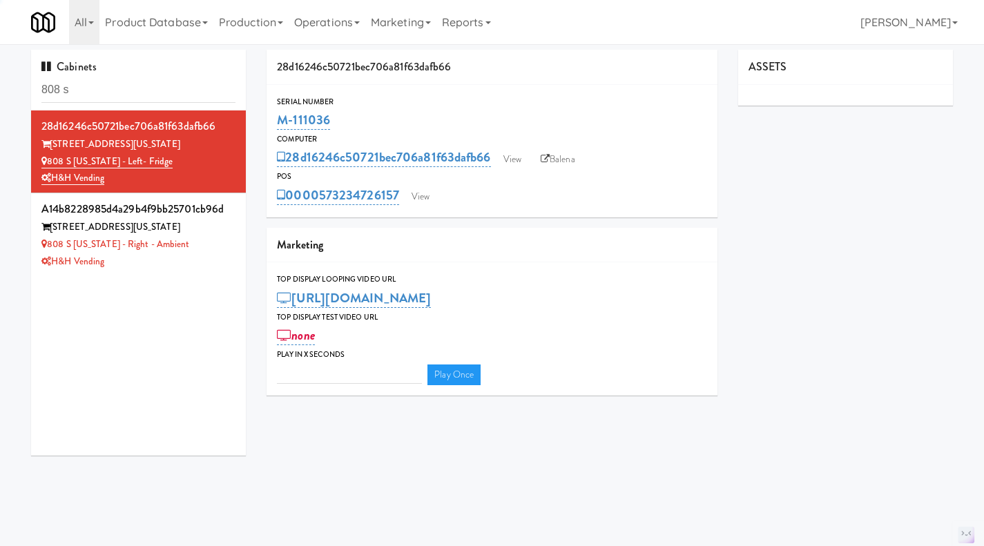
type input "3"
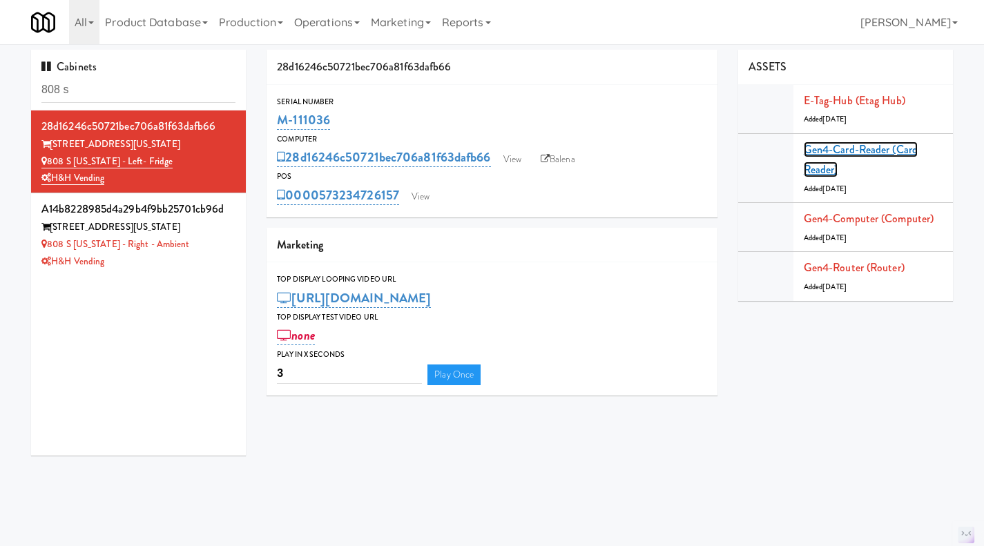
click at [866, 151] on link "Gen4-card-reader (Card Reader)" at bounding box center [861, 160] width 114 height 37
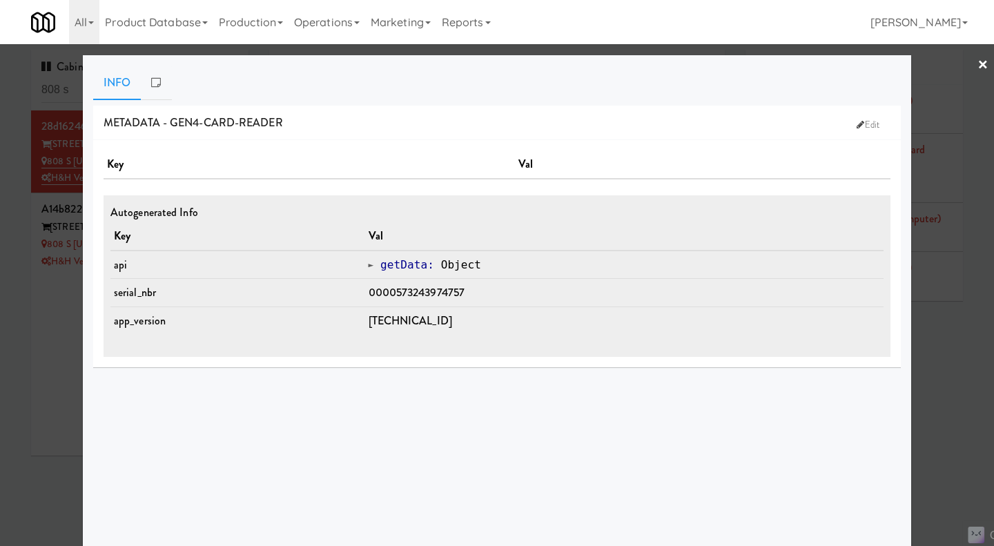
click at [949, 352] on div at bounding box center [497, 273] width 994 height 546
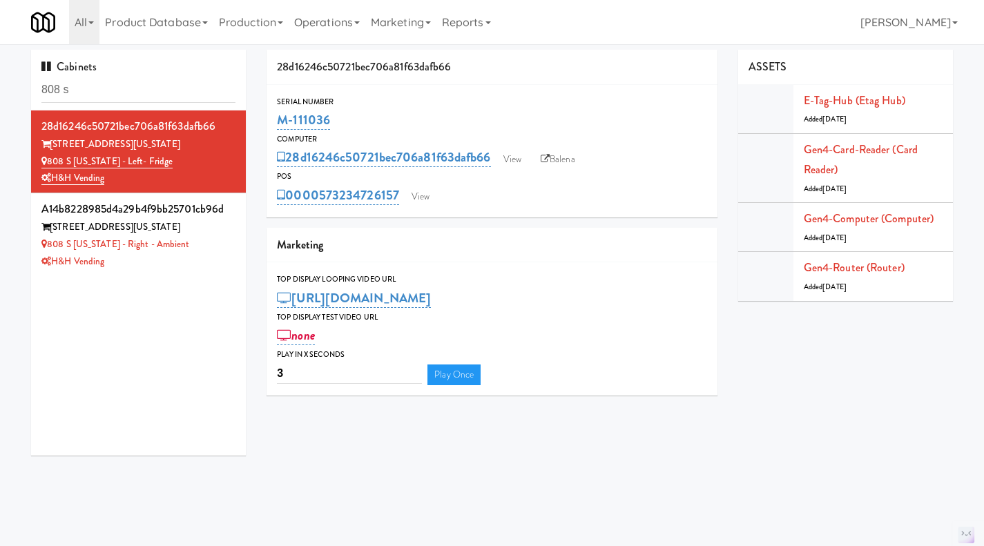
drag, startPoint x: 402, startPoint y: 205, endPoint x: 327, endPoint y: 203, distance: 75.3
click at [322, 202] on div "0000573234726157 View" at bounding box center [492, 195] width 430 height 23
click at [589, 186] on div "0000573234726157 View" at bounding box center [492, 195] width 430 height 23
click at [114, 86] on input "808 s" at bounding box center [138, 90] width 194 height 26
type input "808 s michiga"
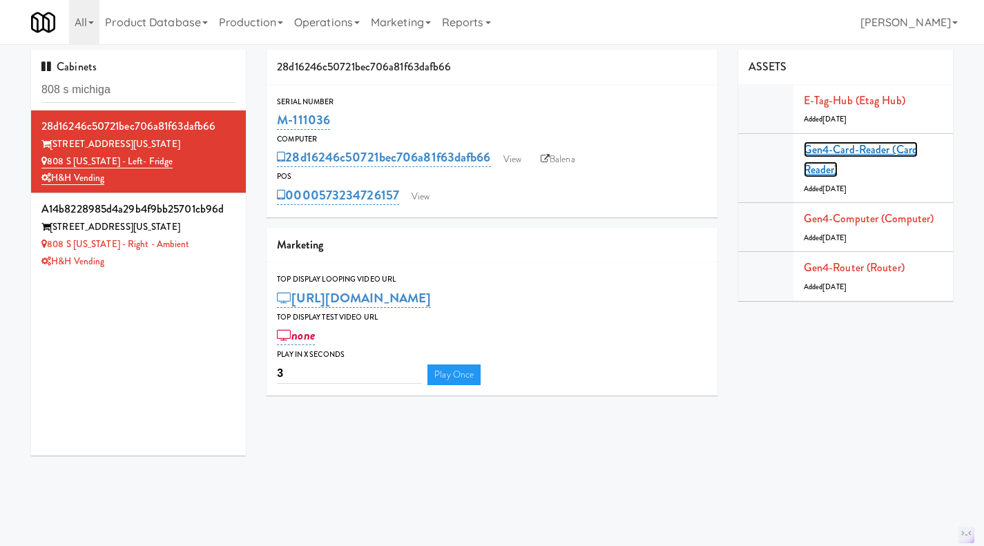
click at [842, 153] on link "Gen4-card-reader (Card Reader)" at bounding box center [861, 160] width 114 height 37
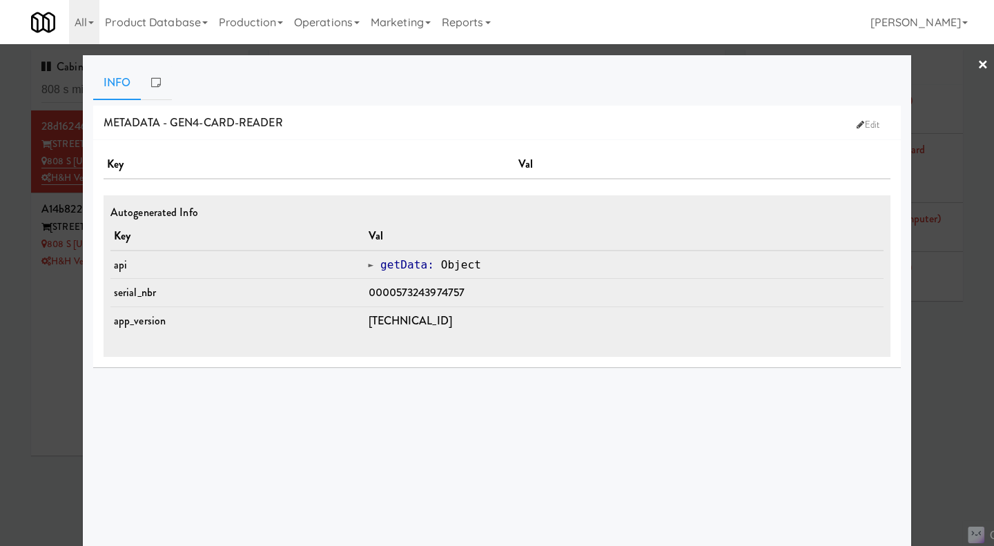
click at [940, 400] on div at bounding box center [497, 273] width 994 height 546
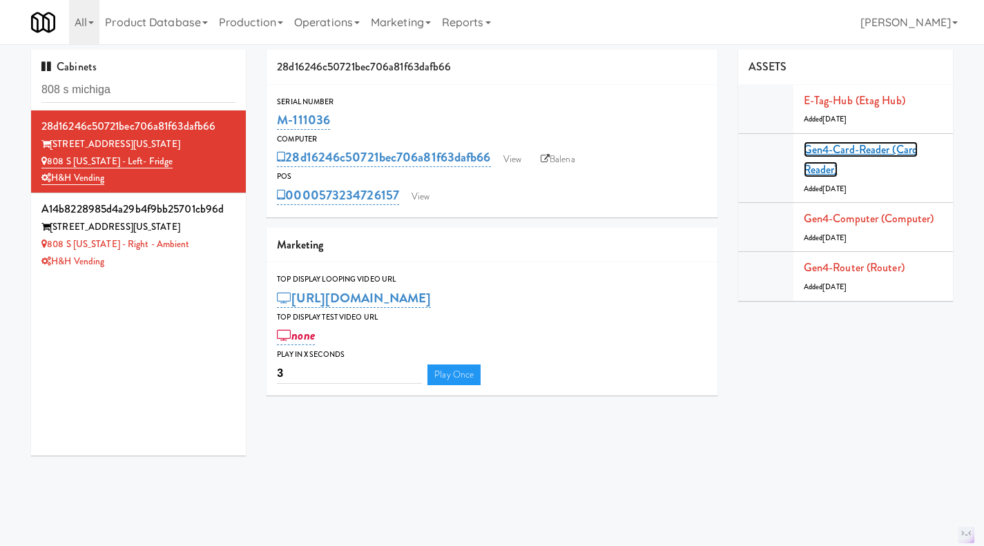
click at [825, 149] on link "Gen4-card-reader (Card Reader)" at bounding box center [861, 160] width 114 height 37
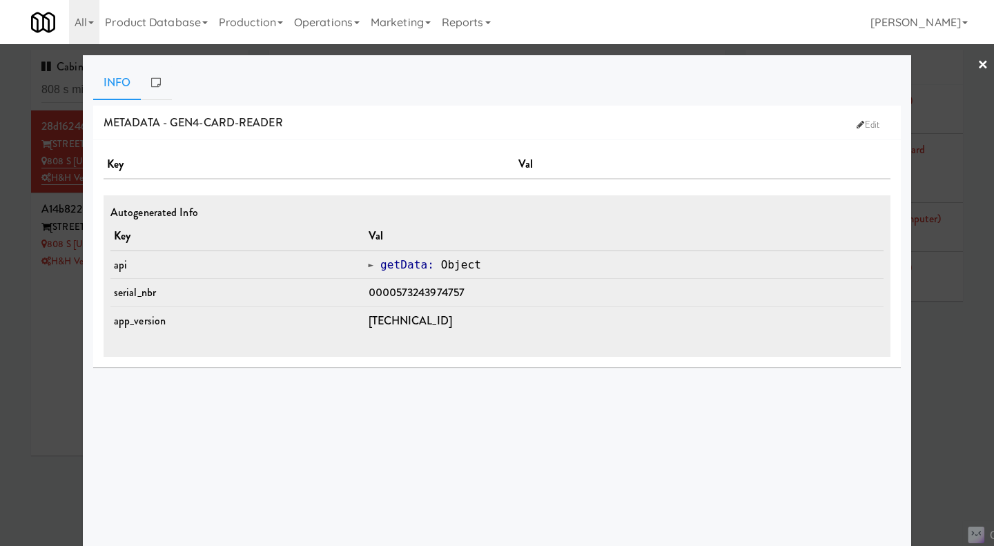
click at [920, 422] on div at bounding box center [497, 273] width 994 height 546
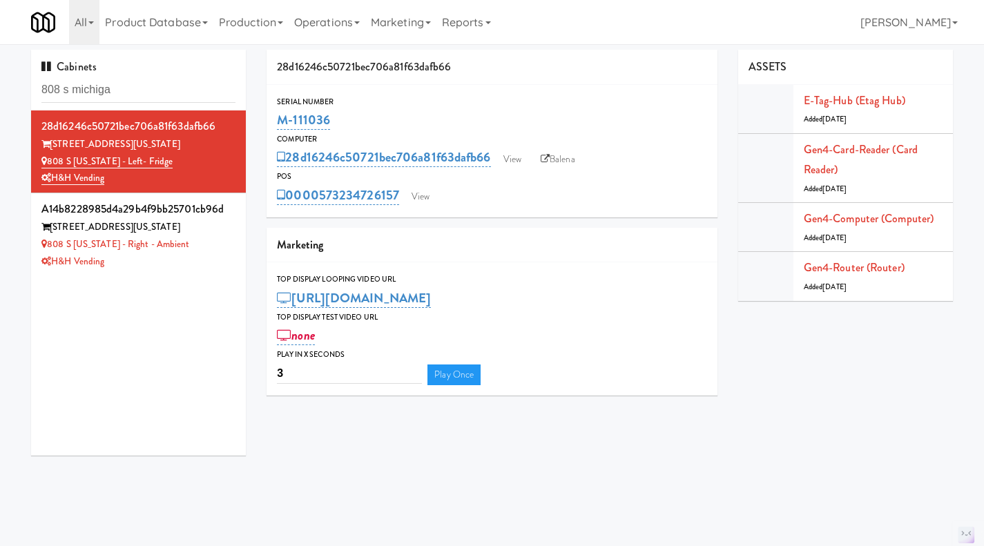
drag, startPoint x: 495, startPoint y: 175, endPoint x: 312, endPoint y: 171, distance: 183.0
click at [312, 171] on div "POS" at bounding box center [492, 177] width 430 height 14
click at [589, 124] on div "M-111036" at bounding box center [492, 119] width 430 height 23
drag, startPoint x: 494, startPoint y: 169, endPoint x: 288, endPoint y: 155, distance: 206.2
click at [288, 155] on div "28d16246c50721bec706a81f63dafb66 View Balena" at bounding box center [492, 157] width 430 height 23
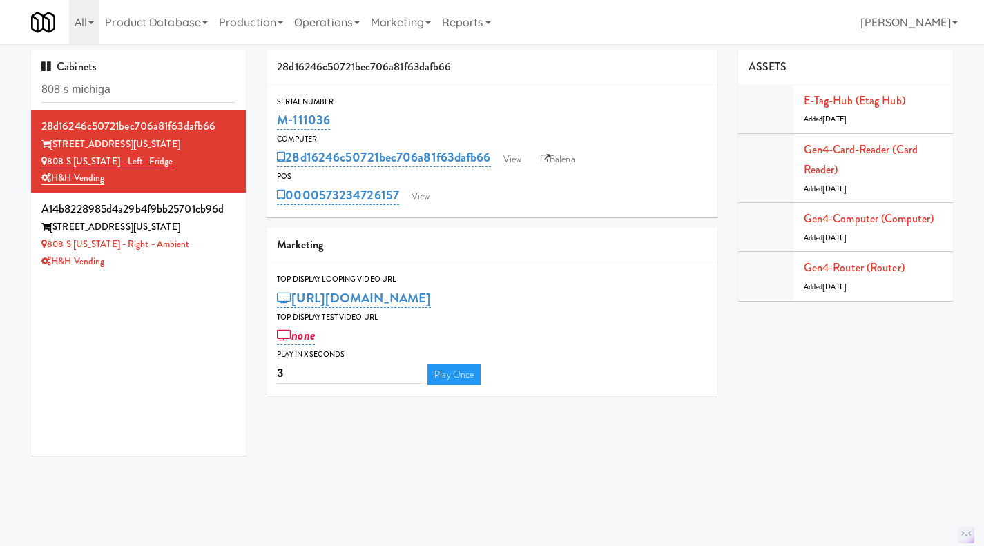
click at [478, 81] on div "28d16246c50721bec706a81f63dafb66" at bounding box center [491, 67] width 451 height 35
drag, startPoint x: 400, startPoint y: 213, endPoint x: 322, endPoint y: 207, distance: 77.6
click at [322, 207] on div "Serial Number M-111036 Computer 28d16246c50721bec706a81f63dafb66 View Balena PO…" at bounding box center [491, 151] width 451 height 133
click at [551, 206] on div "0000573234726157 View" at bounding box center [492, 195] width 430 height 23
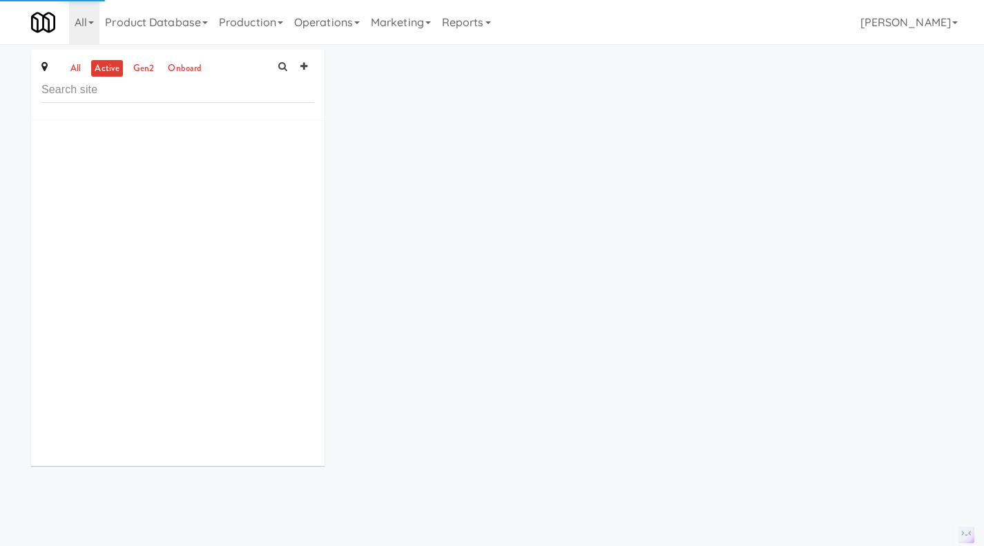
click at [75, 71] on link "all" at bounding box center [75, 68] width 17 height 17
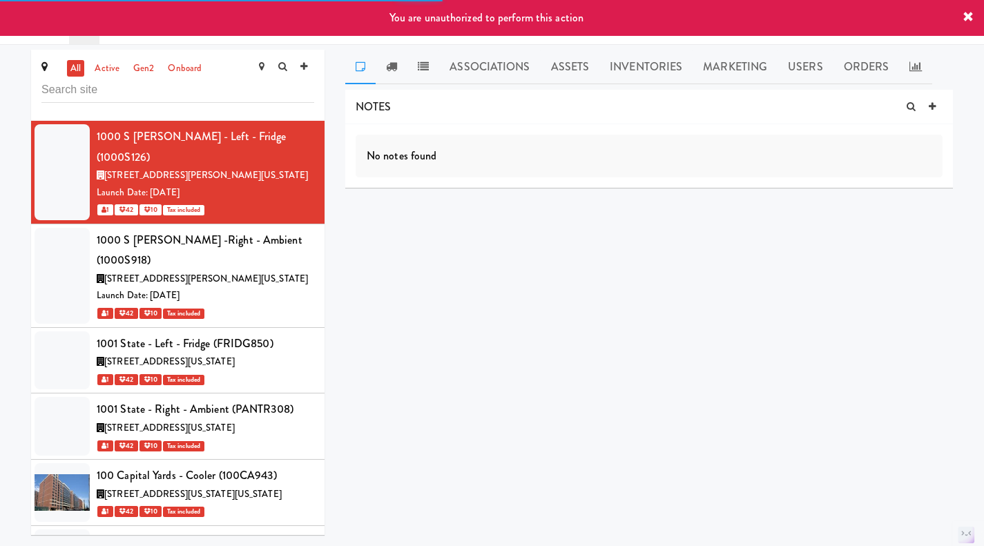
click at [933, 106] on icon at bounding box center [932, 106] width 7 height 9
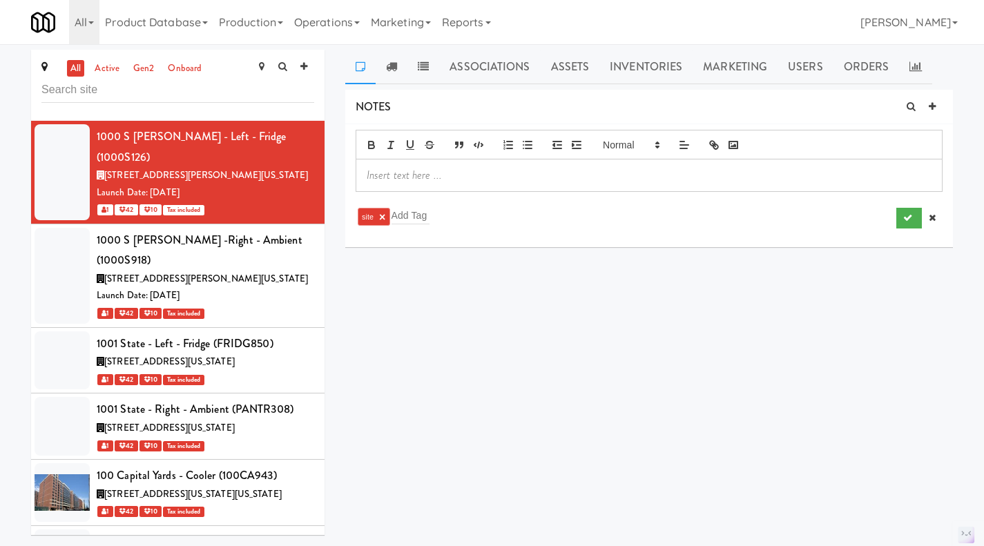
click at [461, 176] on p at bounding box center [649, 175] width 565 height 15
click at [909, 220] on icon "submit" at bounding box center [907, 217] width 9 height 9
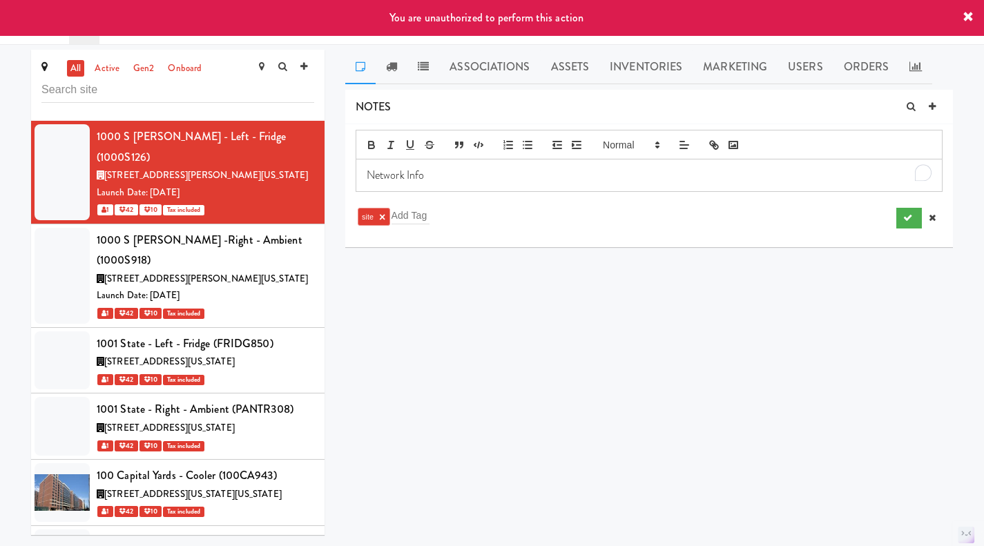
click at [689, 303] on div "NOTES Network Info site × Add Tag DELIVERIES Delivery Date Delivered At Deliver…" at bounding box center [649, 262] width 608 height 345
click at [900, 219] on button "submit" at bounding box center [909, 218] width 26 height 21
click at [893, 278] on div "NOTES Network Info site × Add Tag DELIVERIES Delivery Date Delivered At Deliver…" at bounding box center [649, 262] width 608 height 345
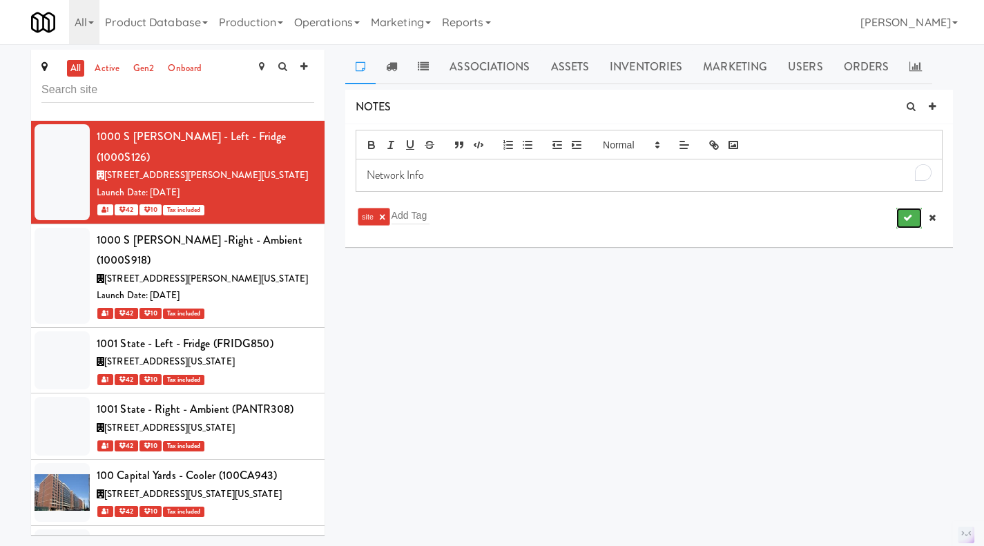
click at [904, 217] on icon "submit" at bounding box center [907, 217] width 9 height 9
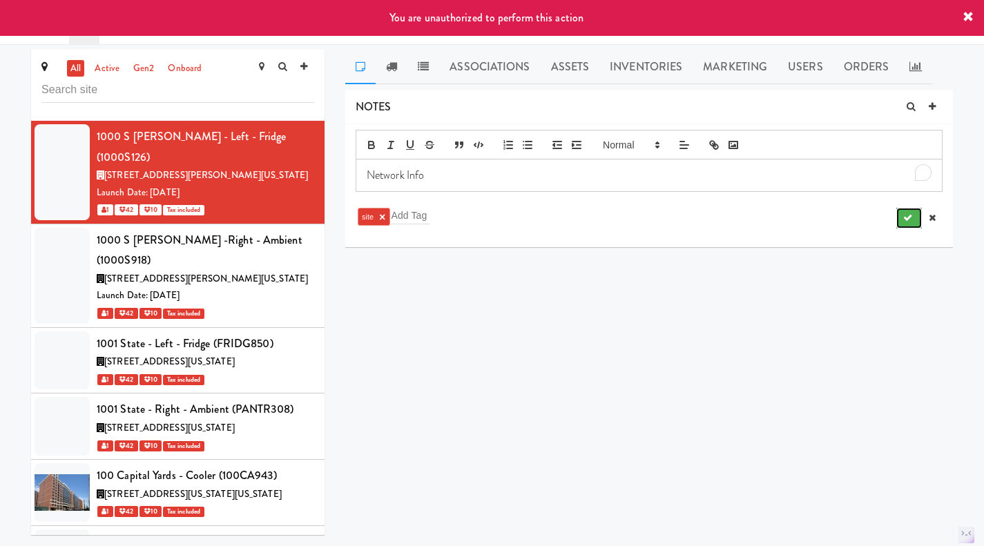
click at [904, 217] on icon "submit" at bounding box center [907, 217] width 9 height 9
click at [931, 222] on icon at bounding box center [932, 217] width 7 height 9
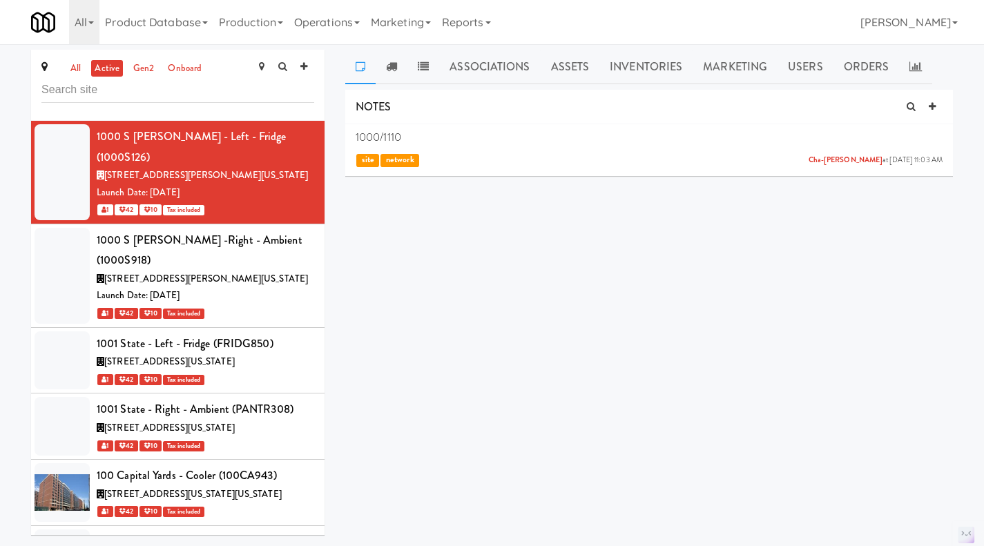
click at [926, 108] on link at bounding box center [932, 107] width 21 height 21
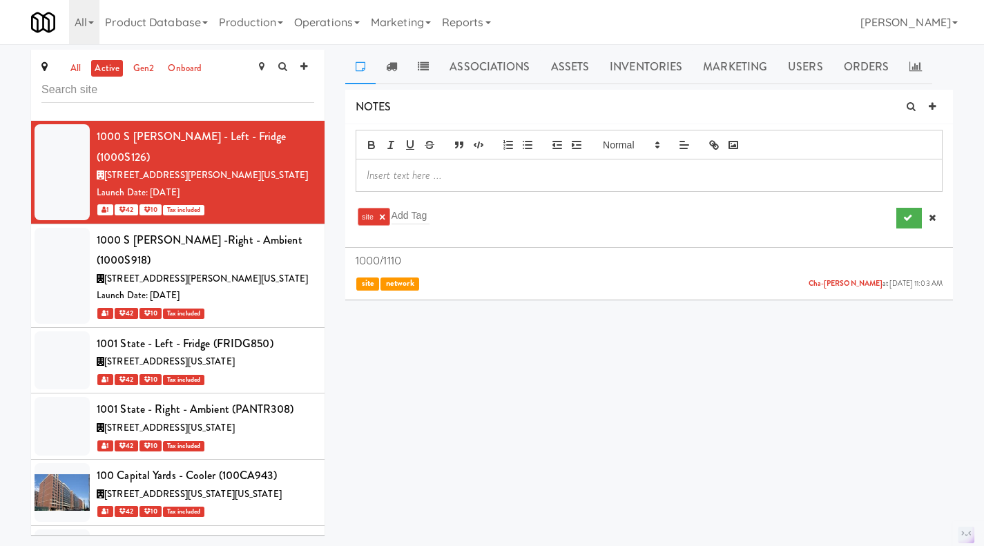
click at [459, 175] on p at bounding box center [649, 175] width 565 height 15
click at [524, 142] on icon "button" at bounding box center [527, 145] width 12 height 12
click at [427, 172] on p "To enrich screen reader interactions, please activate Accessibility in Grammarl…" at bounding box center [649, 175] width 565 height 15
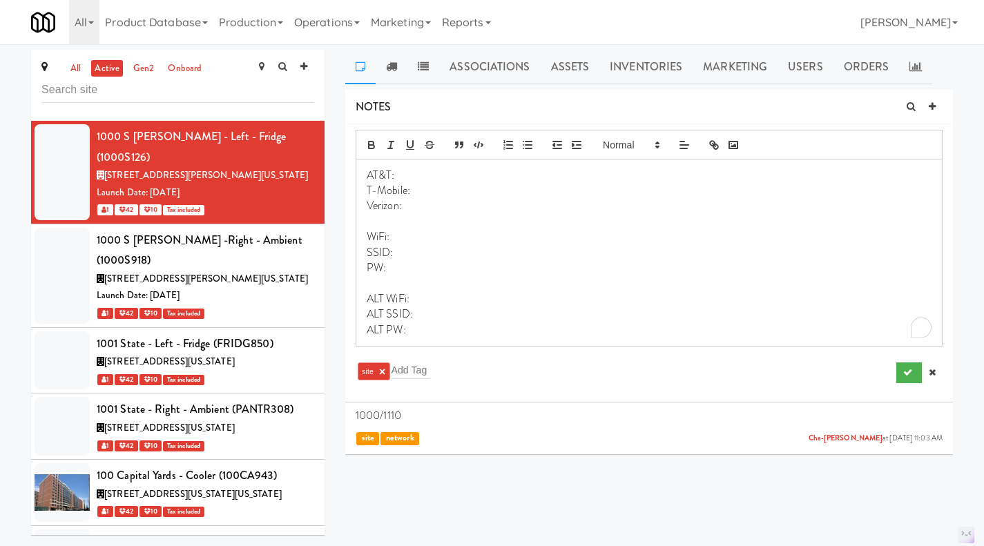
drag, startPoint x: 394, startPoint y: 268, endPoint x: 371, endPoint y: 244, distance: 32.7
click at [367, 252] on div "AT&T: T-Mobile: Verizon: WiFi: SSID: PW: ALT WiFi: ALT SSID: ALT PW:" at bounding box center [648, 252] width 585 height 186
click at [531, 139] on icon "button" at bounding box center [527, 145] width 12 height 12
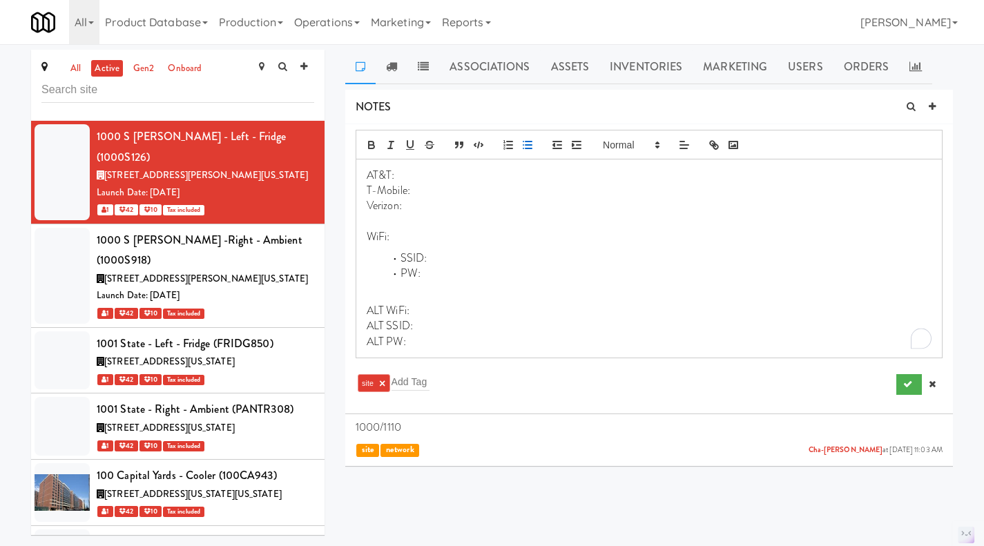
click at [460, 275] on li "PW:" at bounding box center [657, 274] width 548 height 16
click at [437, 237] on p "WiFi:" at bounding box center [649, 236] width 565 height 15
drag, startPoint x: 421, startPoint y: 332, endPoint x: 369, endPoint y: 324, distance: 53.0
click at [369, 324] on p "ALT SSID:" at bounding box center [649, 325] width 565 height 15
drag, startPoint x: 418, startPoint y: 341, endPoint x: 367, endPoint y: 328, distance: 53.4
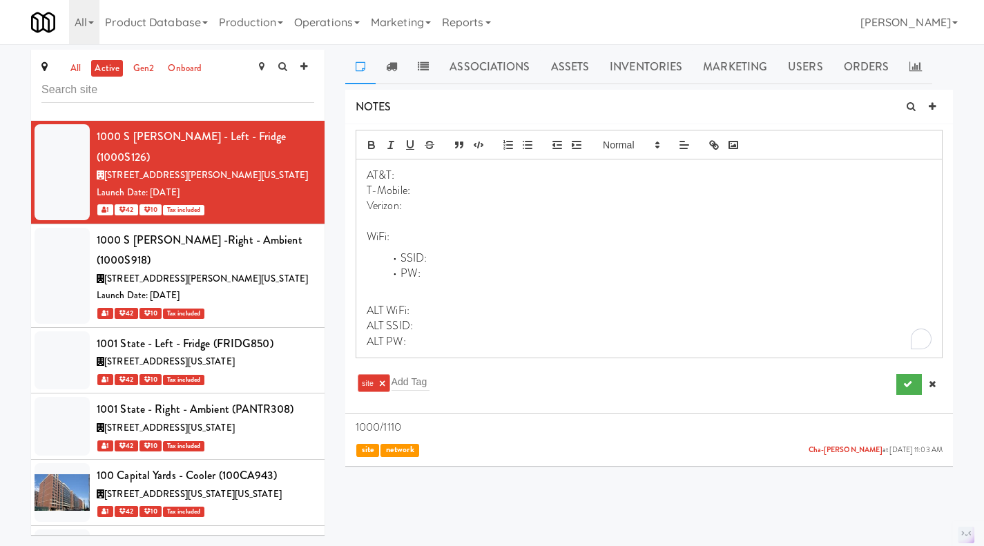
click at [367, 328] on div "AT&T: T-Mobile: Verizon: WiFi: SSID: PW: ALT WiFi: ALT SSID: ALT PW:" at bounding box center [648, 258] width 585 height 198
click at [527, 140] on icon "button" at bounding box center [527, 145] width 12 height 12
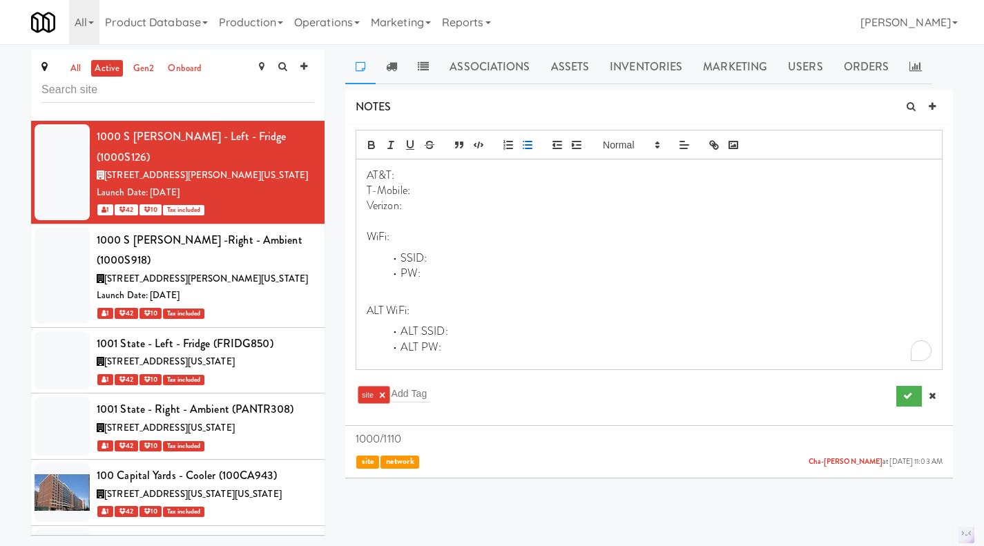
click at [421, 330] on li "ALT SSID:" at bounding box center [657, 332] width 548 height 16
click at [422, 309] on p "ALT WiFi:" at bounding box center [649, 310] width 565 height 15
click at [430, 327] on li "SSID:" at bounding box center [657, 332] width 548 height 16
click at [419, 204] on p "Verizon:" at bounding box center [649, 205] width 565 height 15
click at [416, 186] on p "T-Mobile:" at bounding box center [649, 190] width 565 height 15
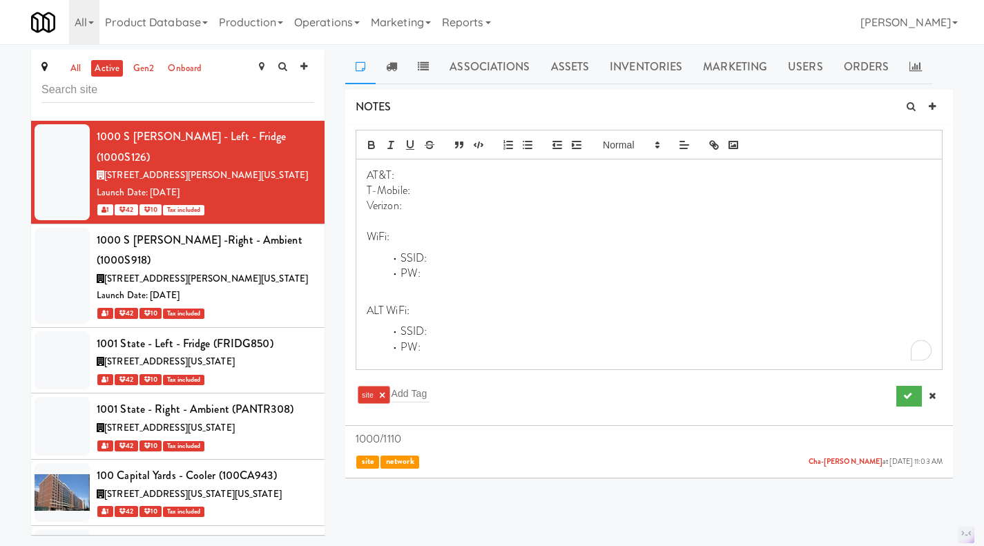
click at [409, 175] on p "AT&T:" at bounding box center [649, 175] width 565 height 15
click at [446, 215] on p "To enrich screen reader interactions, please activate Accessibility in Grammarl…" at bounding box center [649, 221] width 565 height 15
click at [448, 246] on div "AT&T: T-Mobile: Verizon: WiFi: SSID: PW: ALT WiFi: SSID: PW:" at bounding box center [648, 264] width 585 height 210
click at [428, 235] on p "WiFi:" at bounding box center [649, 236] width 565 height 15
drag, startPoint x: 446, startPoint y: 345, endPoint x: 358, endPoint y: 174, distance: 192.4
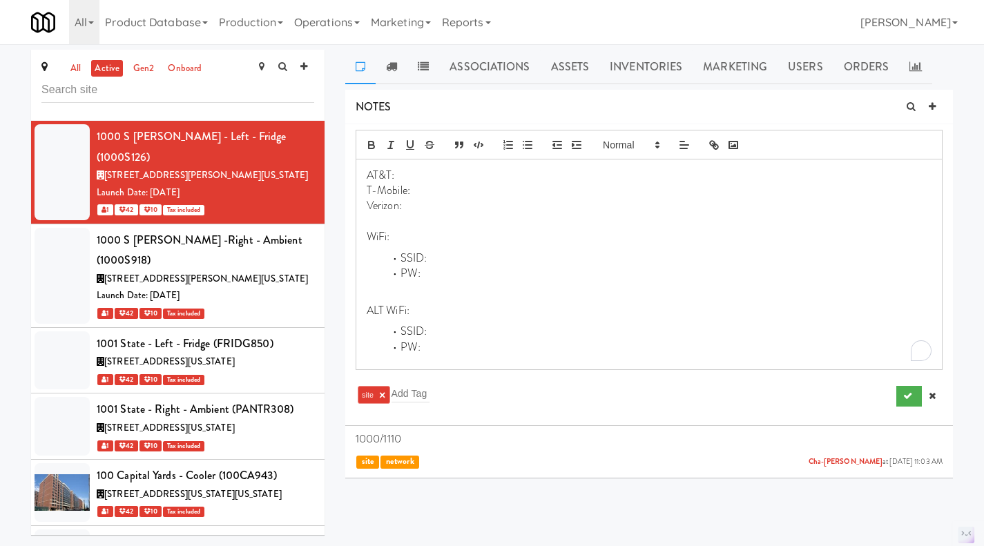
click at [358, 174] on div "AT&T: T-Mobile: Verizon: WiFi: SSID: PW: ALT WiFi: SSID: PW:" at bounding box center [648, 264] width 585 height 210
copy div "AT&T: T-Mobile: Verizon: WiFi: SSID: PW: ALT WiFi: SSID: PW:"
click at [643, 306] on p "ALT WiFi:" at bounding box center [649, 310] width 565 height 15
click at [568, 445] on p "1000/1110" at bounding box center [649, 438] width 587 height 15
click at [391, 439] on p "1000/1110" at bounding box center [649, 438] width 587 height 15
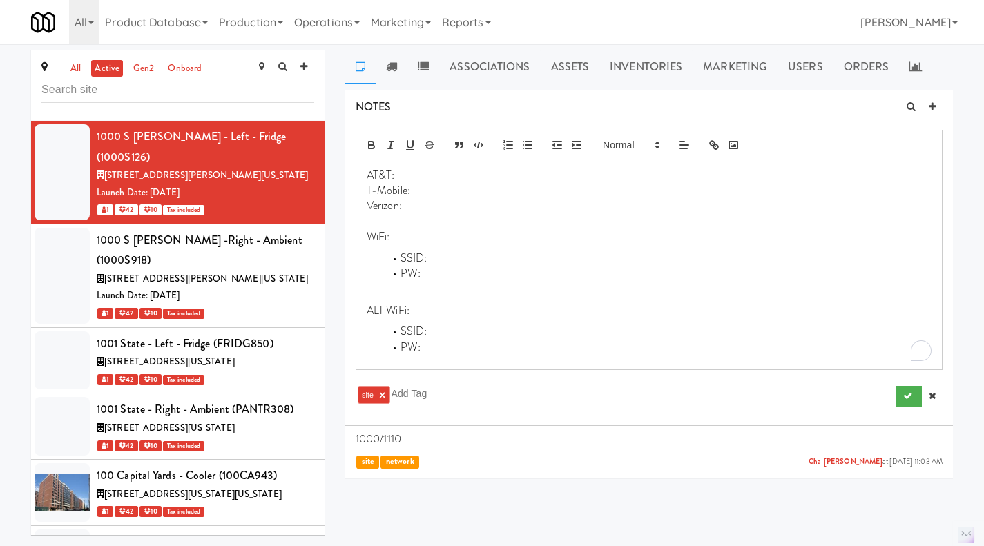
click at [931, 397] on icon at bounding box center [932, 395] width 7 height 9
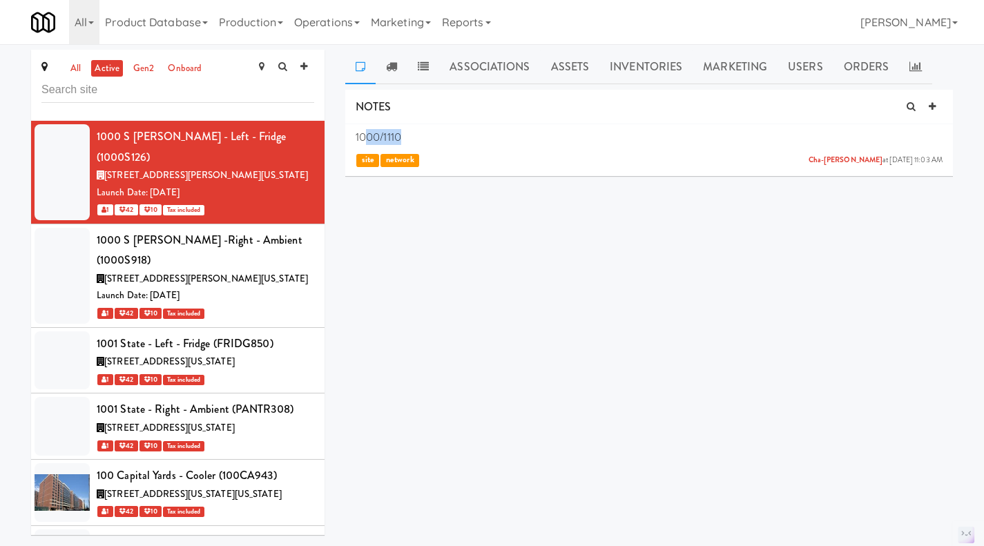
drag, startPoint x: 432, startPoint y: 137, endPoint x: 366, endPoint y: 130, distance: 66.6
click at [365, 130] on p "1000/1110" at bounding box center [649, 137] width 587 height 15
click at [467, 146] on div "1000/1110 Cha-ron Estevan Cramer at Mon Sep 22, 2025 11:03 AM site network" at bounding box center [649, 148] width 587 height 37
click at [384, 137] on p "1000/1110" at bounding box center [649, 137] width 587 height 15
click at [383, 137] on p "1000/1110" at bounding box center [649, 137] width 587 height 15
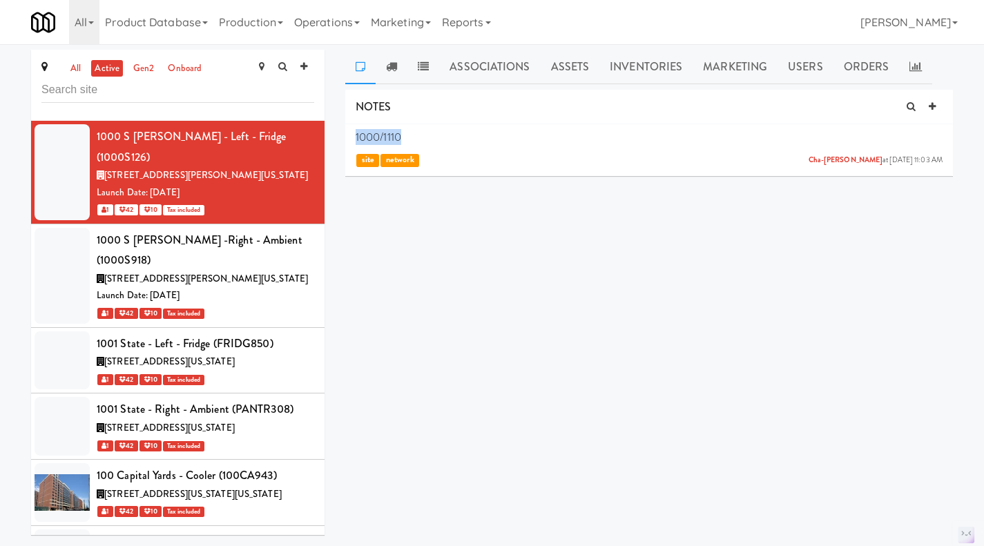
click at [383, 137] on p "1000/1110" at bounding box center [649, 137] width 587 height 15
click at [449, 222] on div "NOTES 1000/1110 Cha-ron Estevan Cramer at Mon Sep 22, 2025 11:03 AM site networ…" at bounding box center [649, 262] width 608 height 345
